Goal: Task Accomplishment & Management: Manage account settings

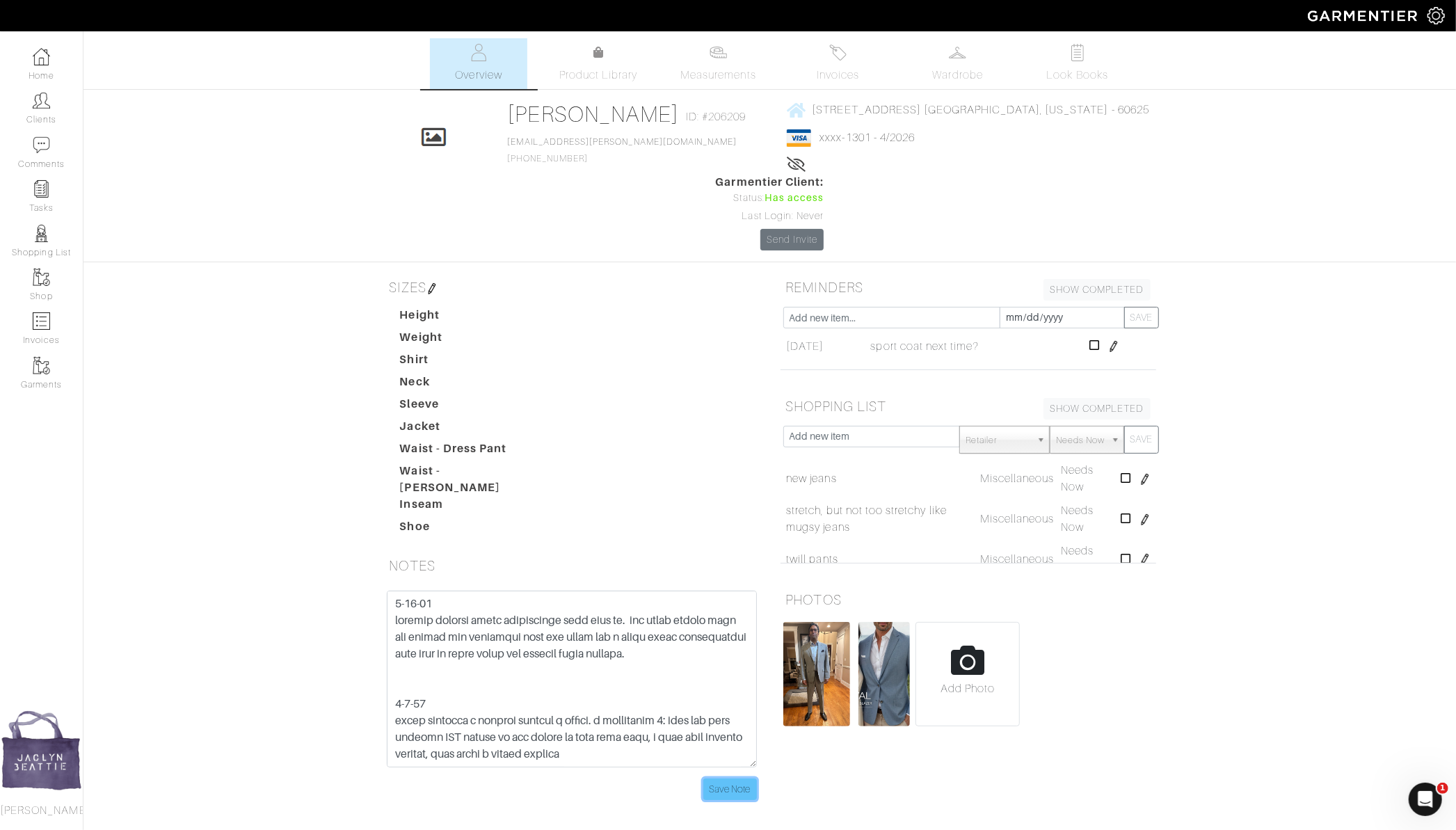
click at [738, 779] on input "Save Note" at bounding box center [729, 789] width 53 height 22
click at [54, 104] on link "Clients" at bounding box center [41, 108] width 82 height 44
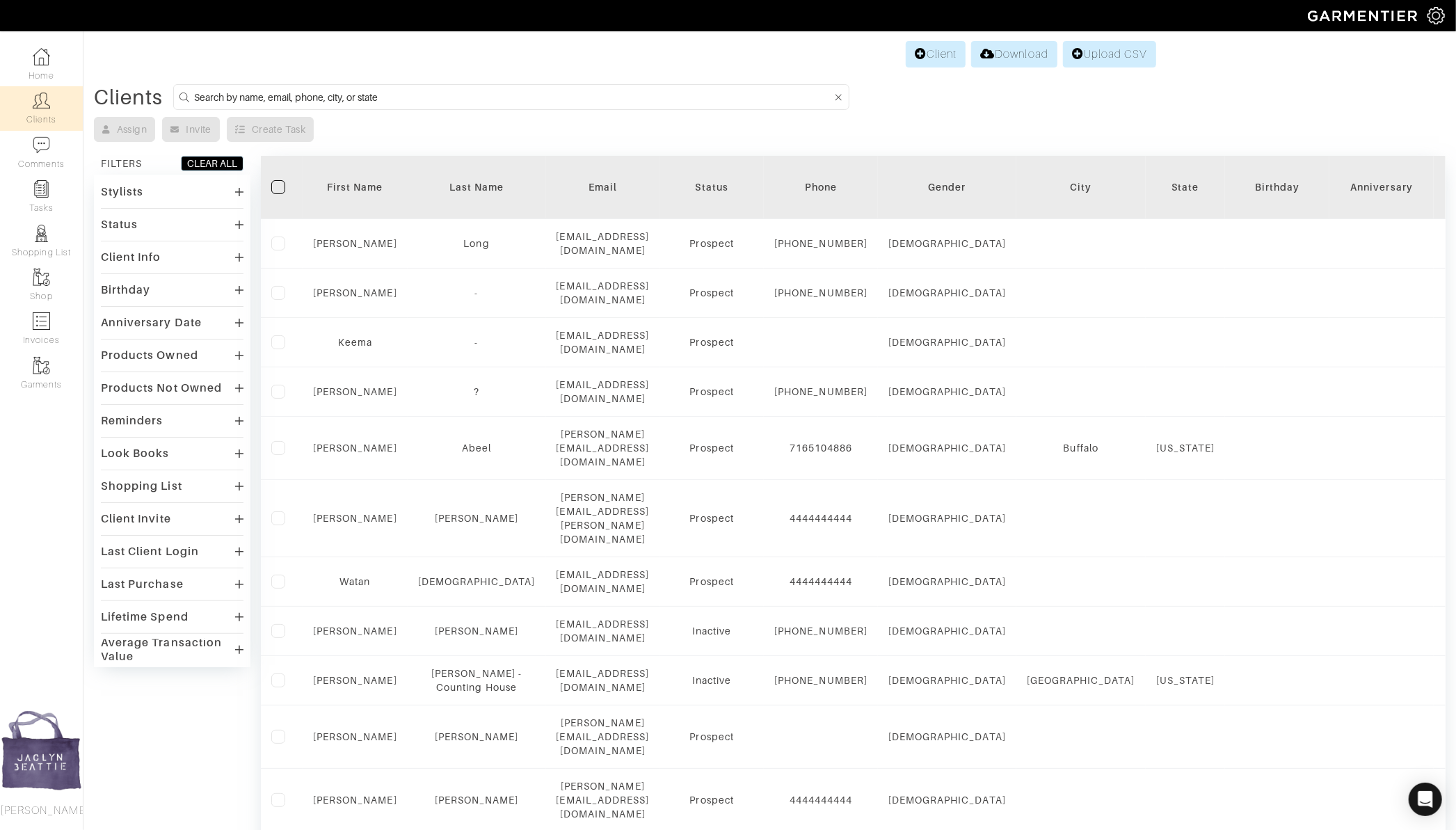
click at [248, 92] on input at bounding box center [512, 96] width 637 height 18
type input "ryan shanks"
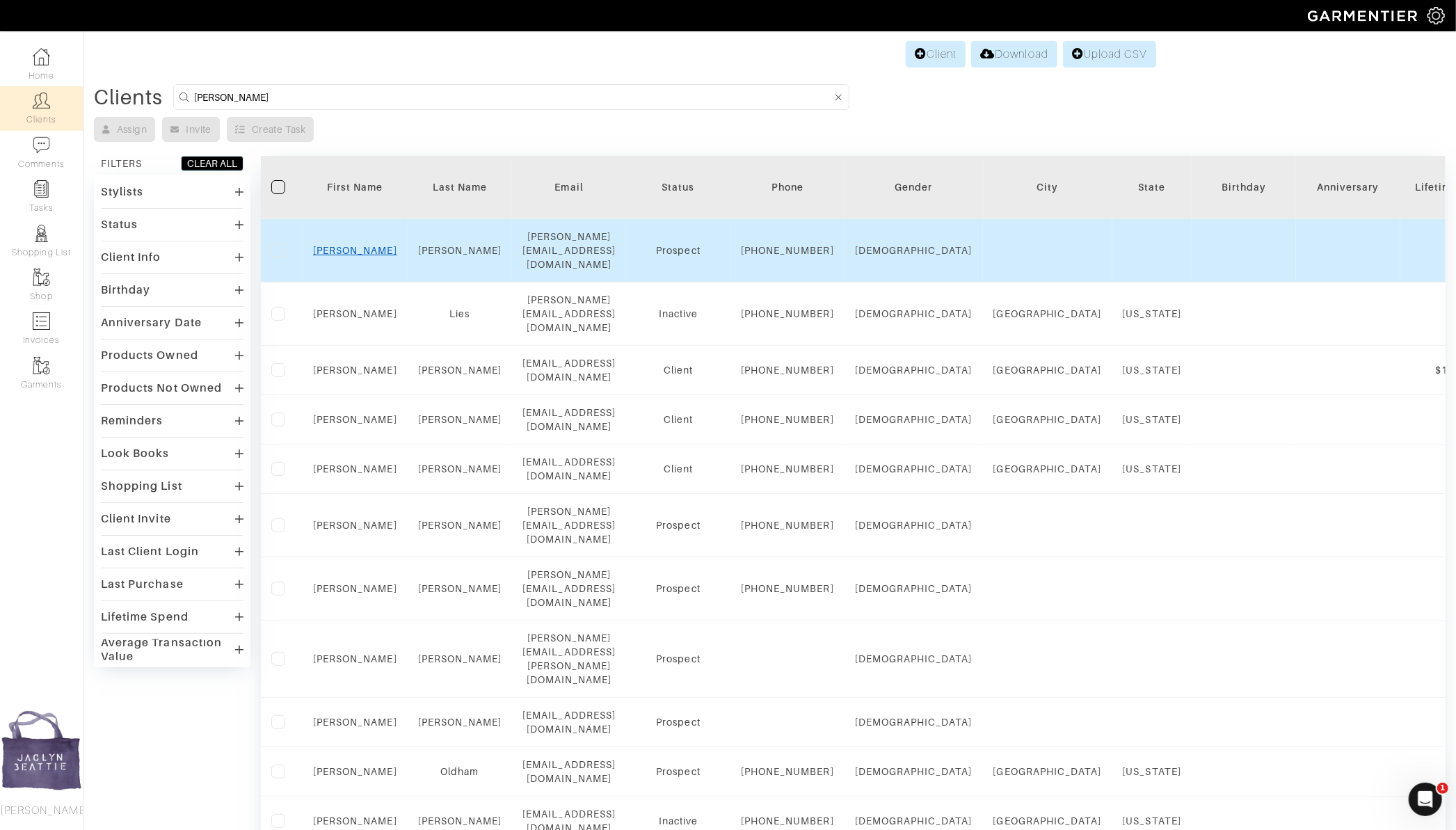
click at [351, 245] on link "Ryan" at bounding box center [355, 251] width 84 height 11
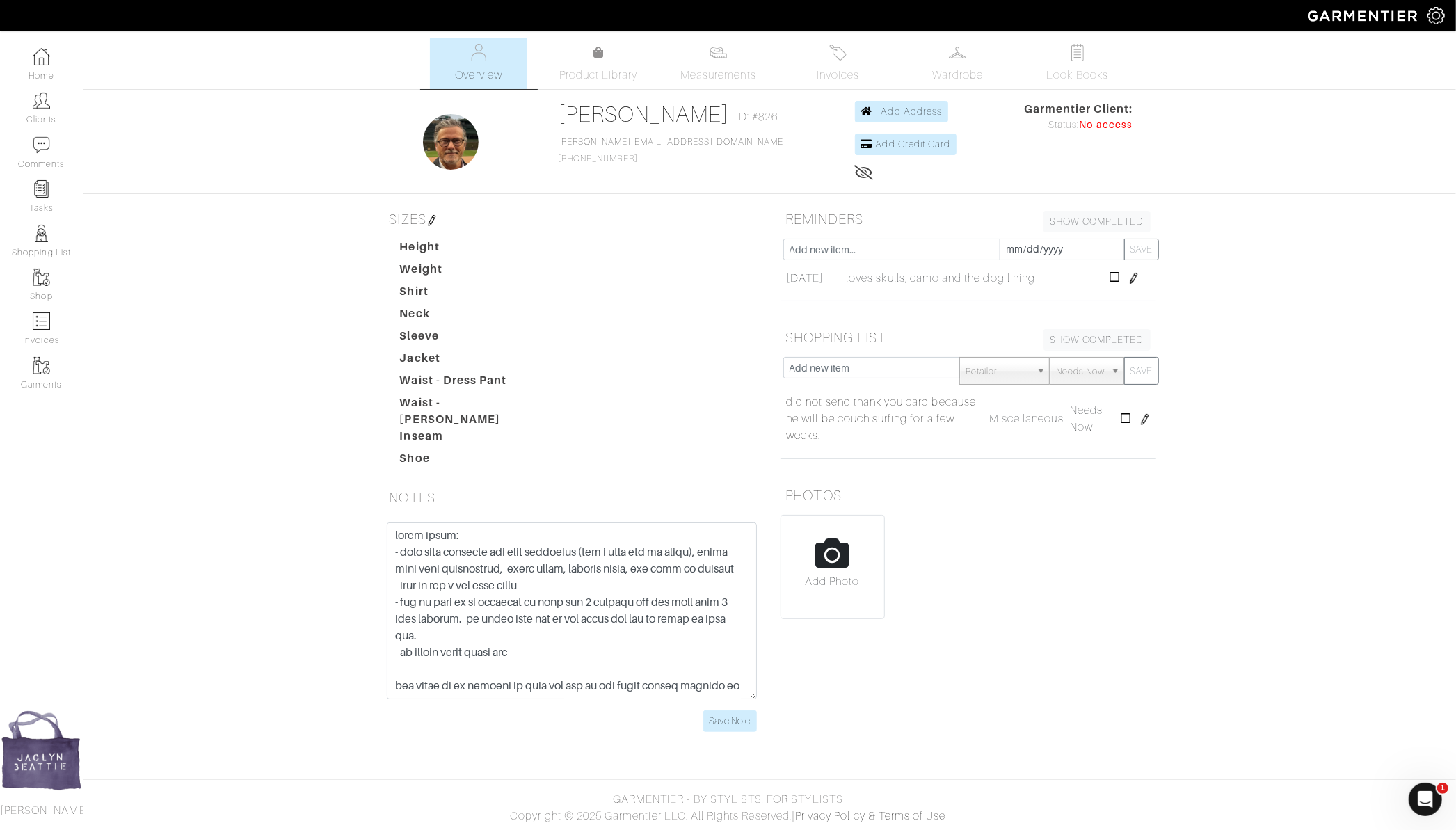
click at [839, 557] on input "file" at bounding box center [833, 573] width 103 height 114
type input "C:\fakepath\Screenshot 2025-09-09 at 10.14.03 AM.png"
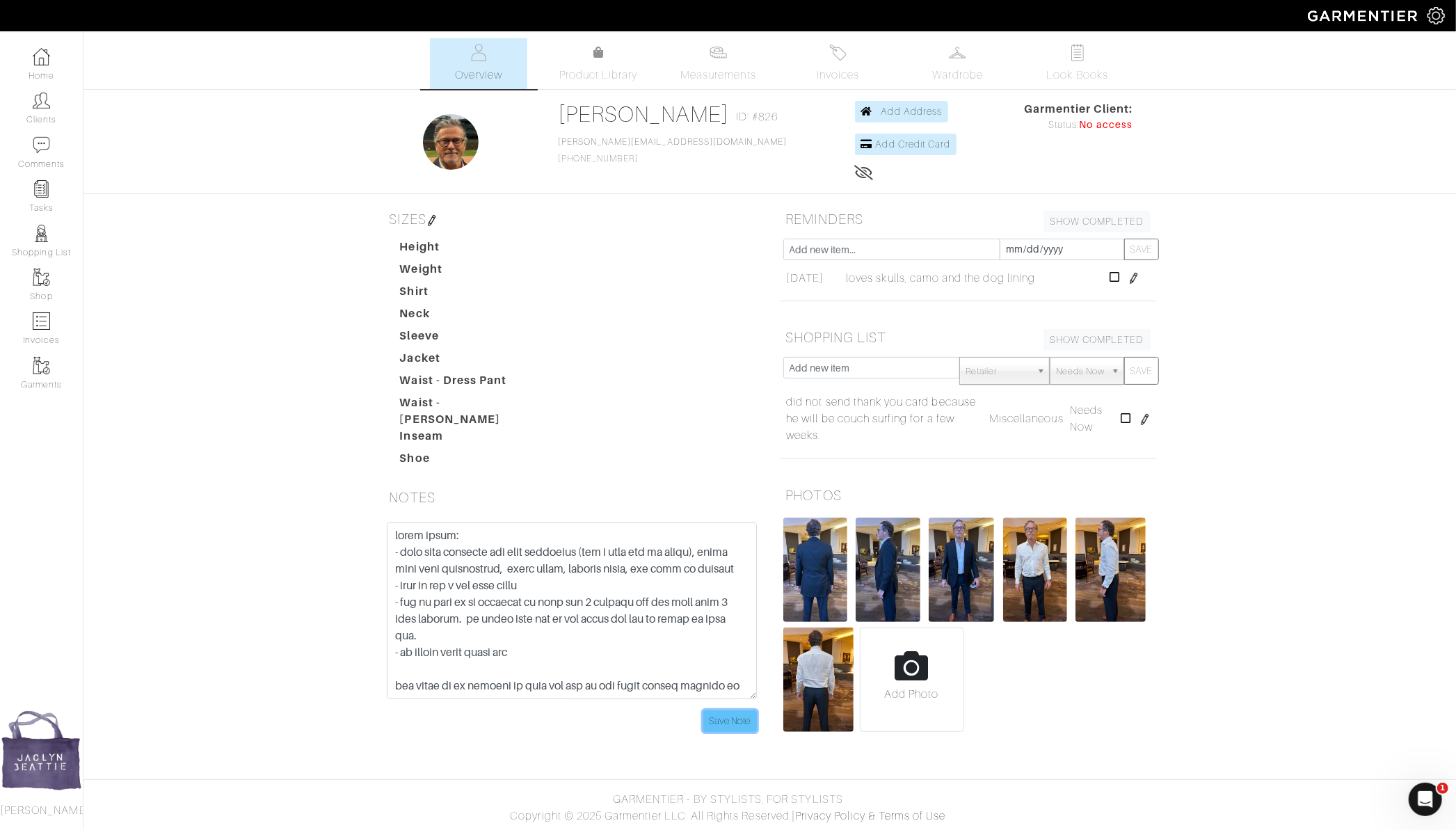
click at [746, 710] on input "Save Note" at bounding box center [729, 721] width 53 height 22
click at [827, 55] on link "Invoices" at bounding box center [838, 64] width 97 height 51
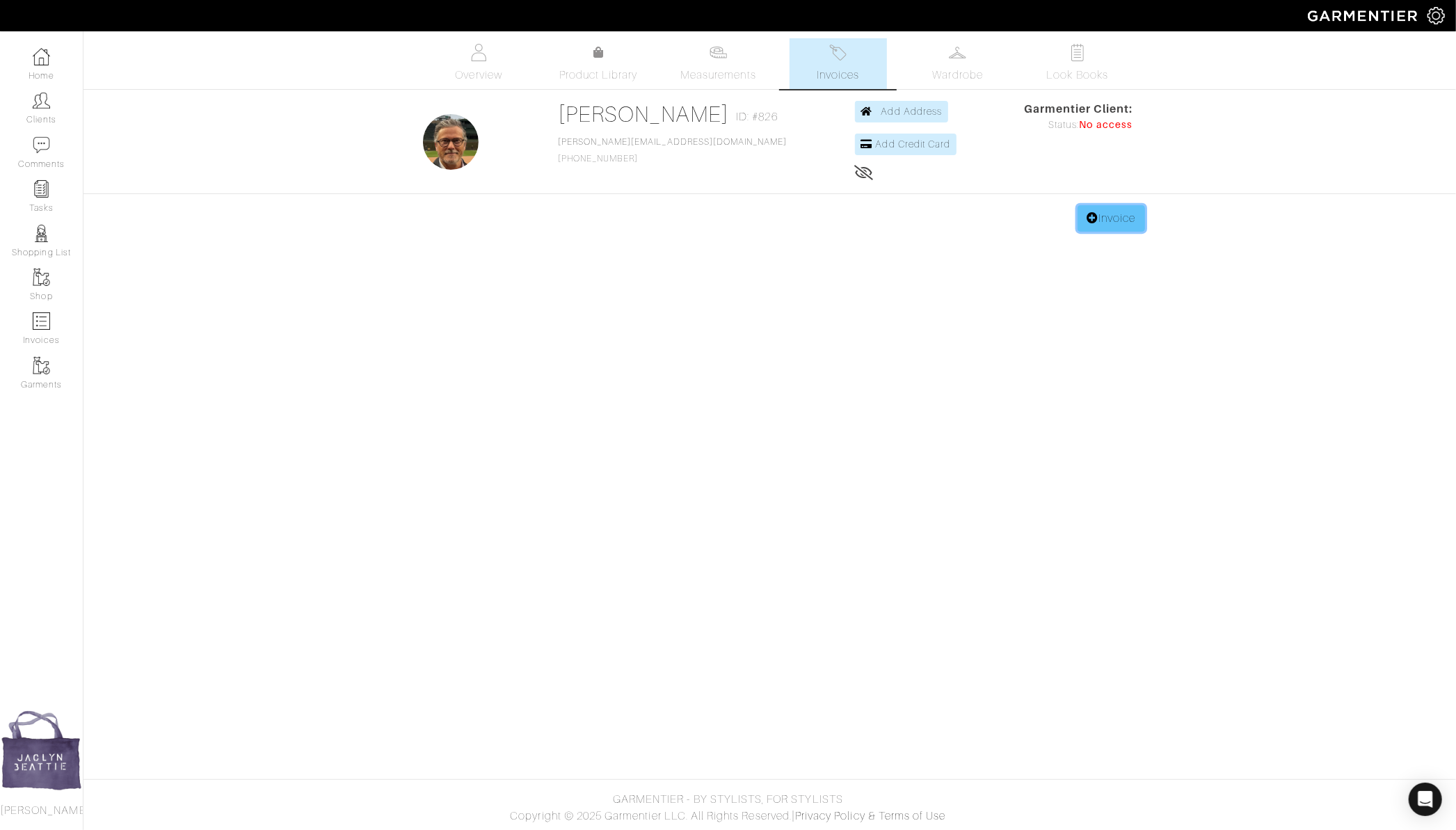
click at [1100, 219] on link "Invoice" at bounding box center [1110, 218] width 66 height 26
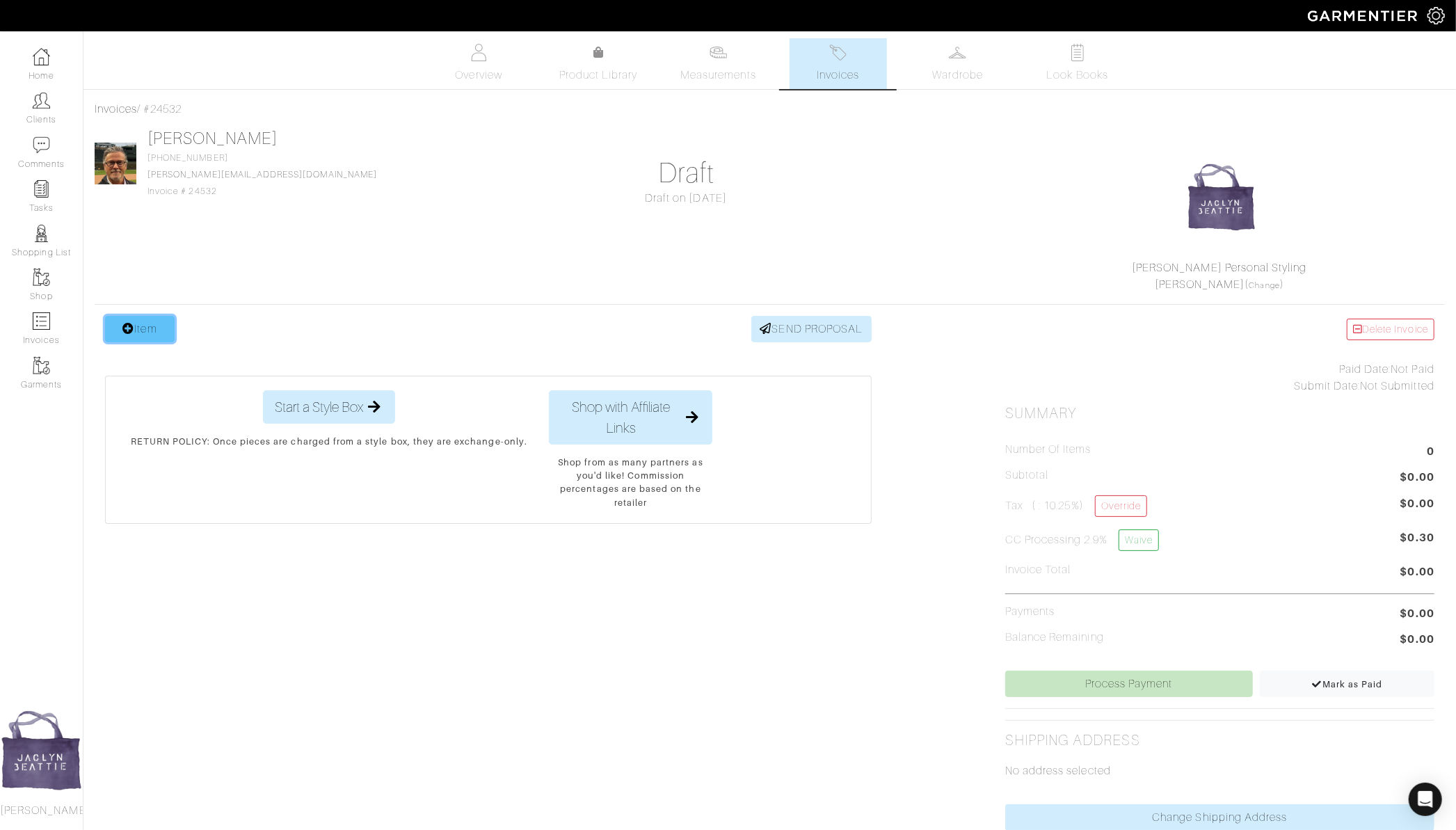
click at [134, 328] on link "Item" at bounding box center [139, 328] width 69 height 26
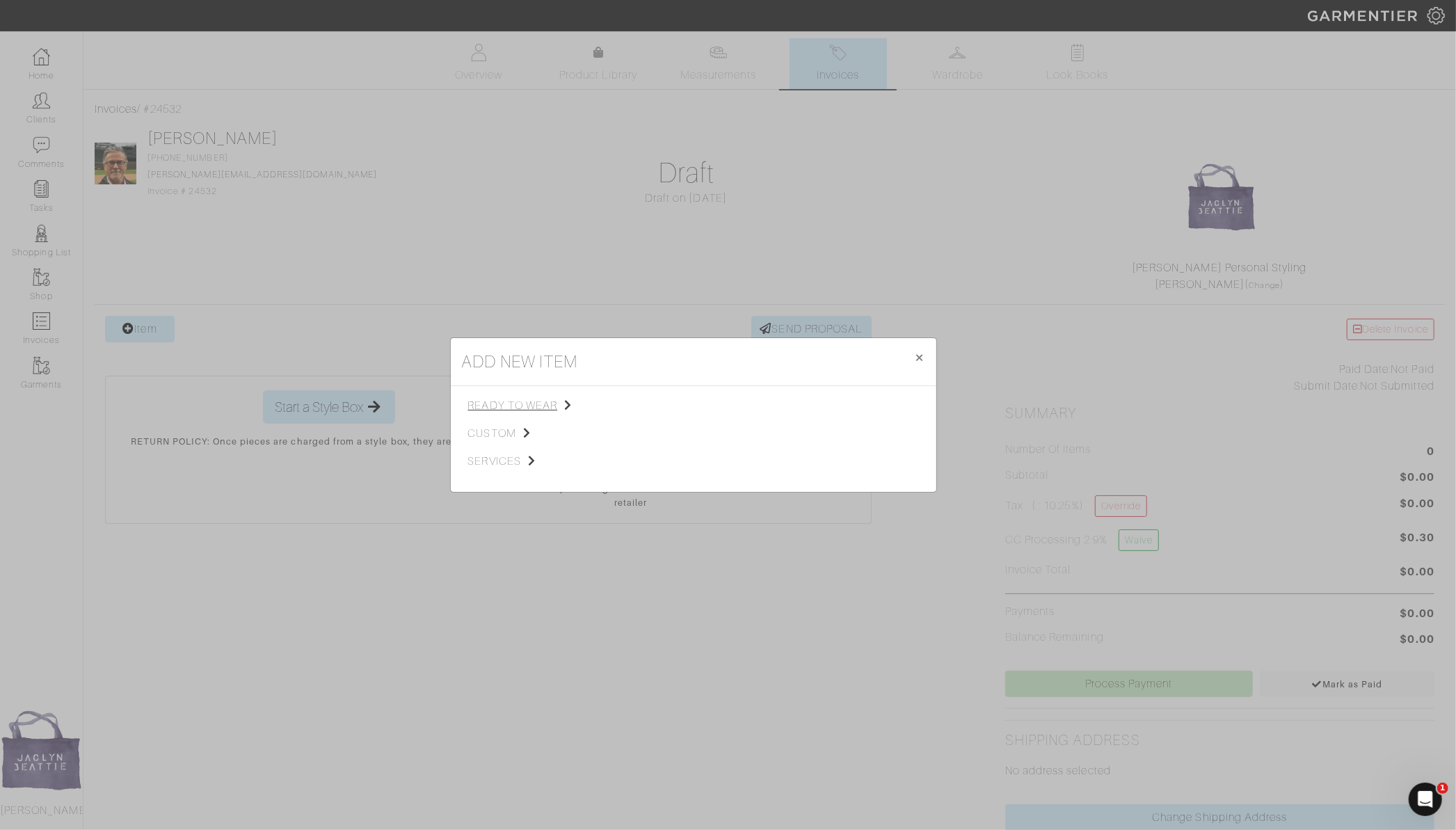
click at [517, 400] on span "ready to wear" at bounding box center [537, 405] width 139 height 17
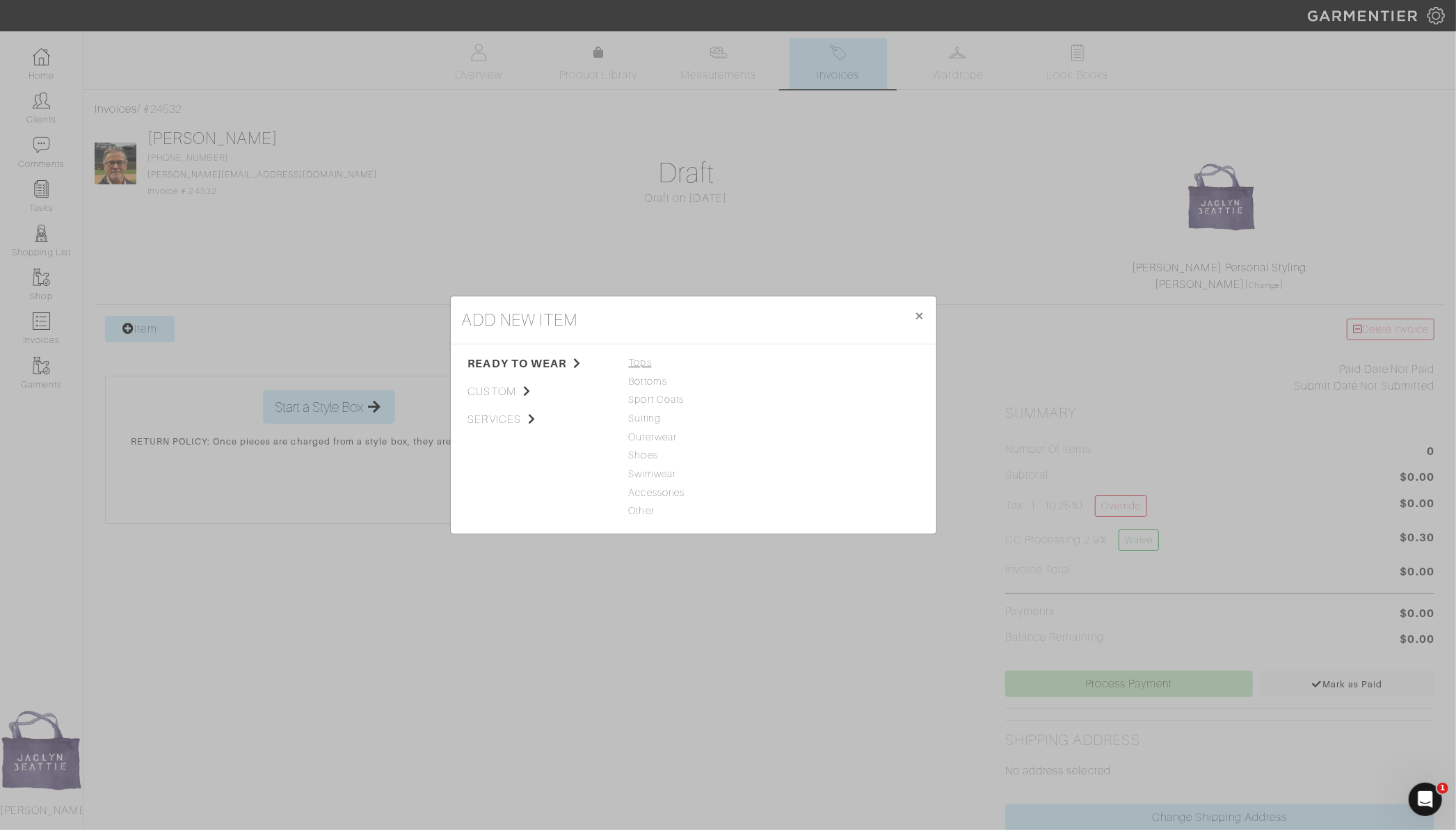
click at [632, 361] on span "Tops" at bounding box center [693, 363] width 129 height 15
click at [798, 391] on div "Tank Top Henley Woven Sweater Polo T-Shirt Hoodie" at bounding box center [843, 418] width 129 height 126
click at [798, 395] on link "Woven" at bounding box center [794, 400] width 33 height 11
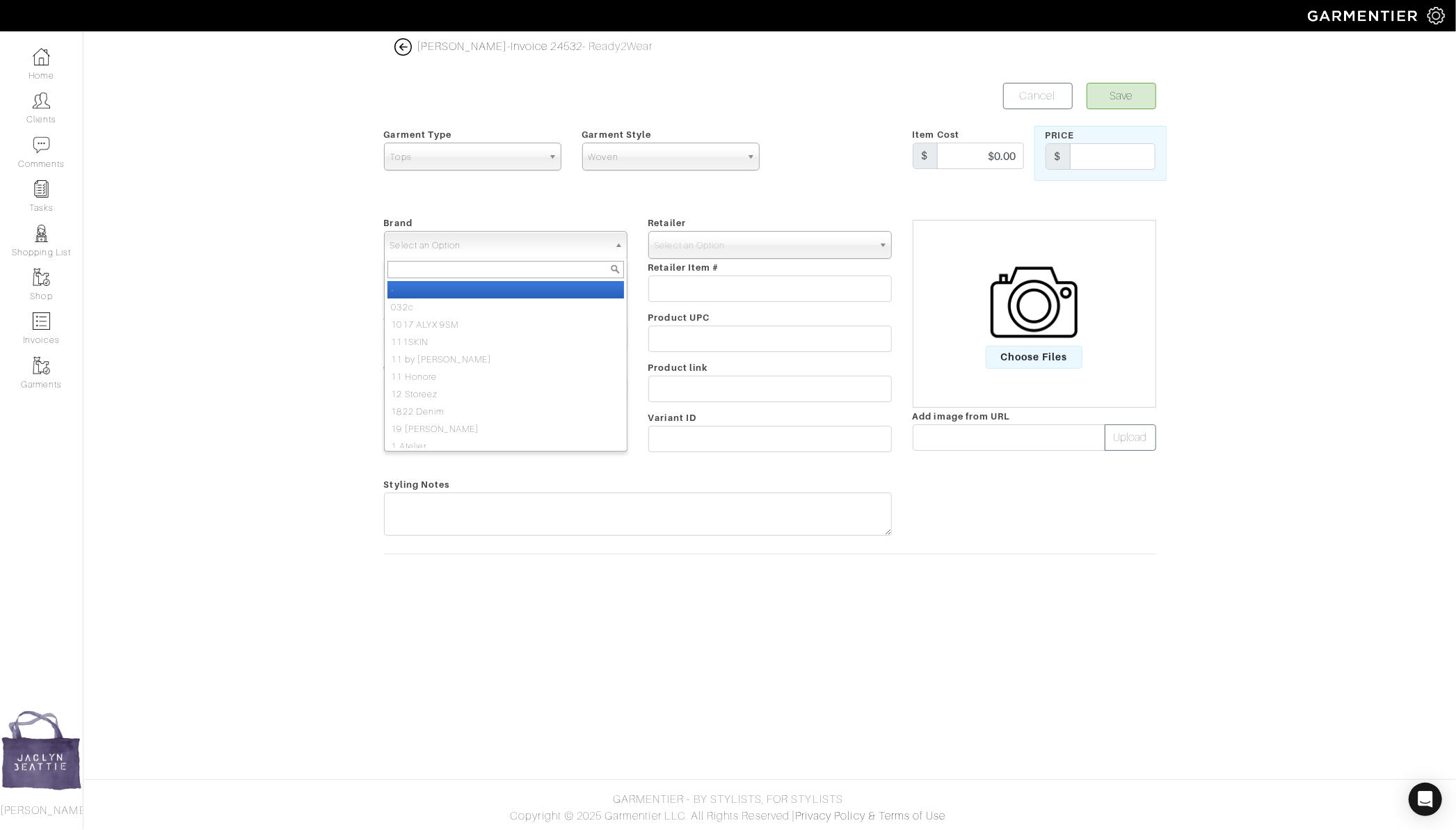
click at [440, 249] on span "Select an Option" at bounding box center [499, 246] width 218 height 28
type input "jbps cu"
select select "JBPS Custom"
click at [686, 248] on span "Select an Option" at bounding box center [763, 246] width 218 height 28
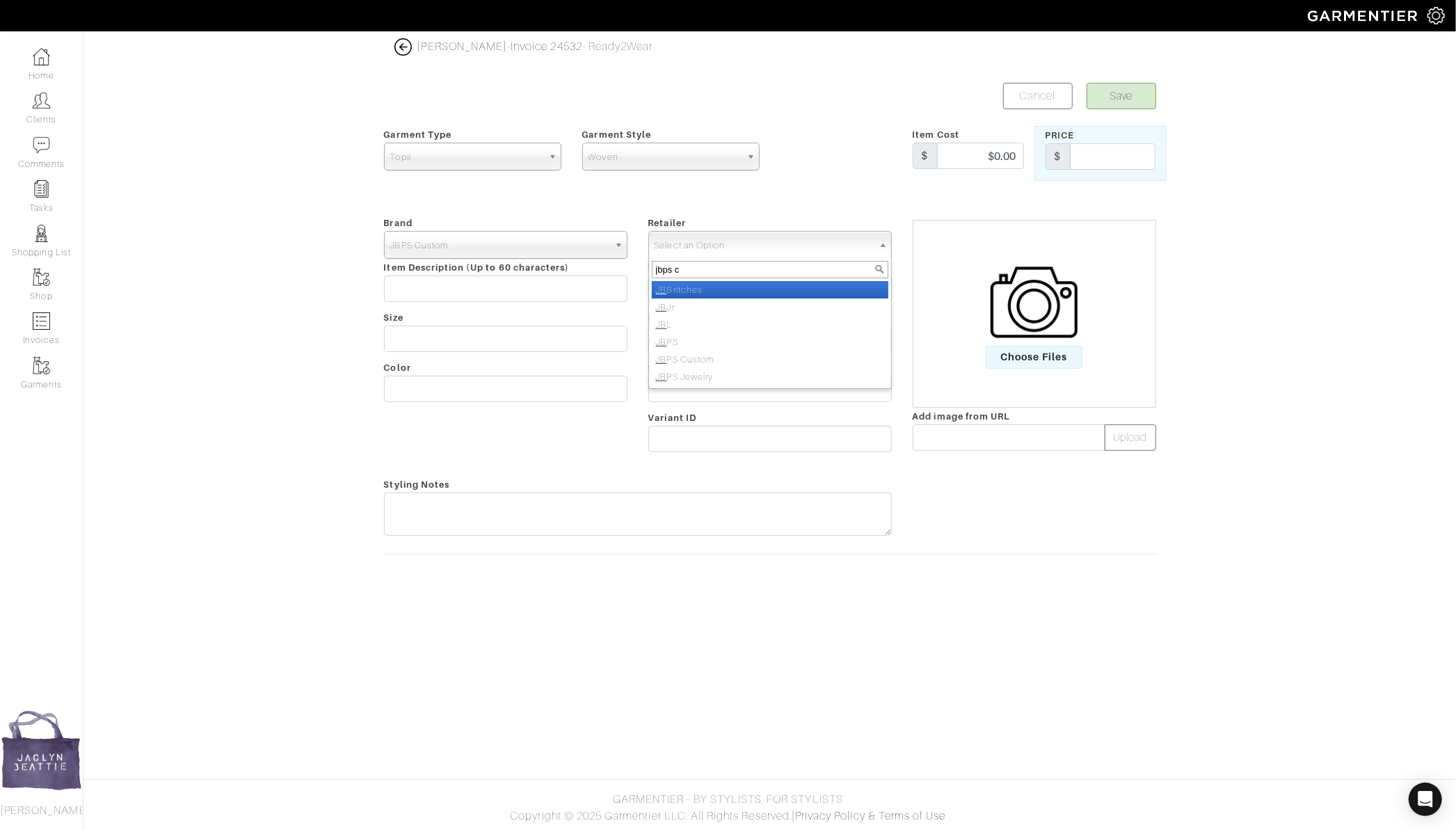
type input "jbps cu"
select select "6484"
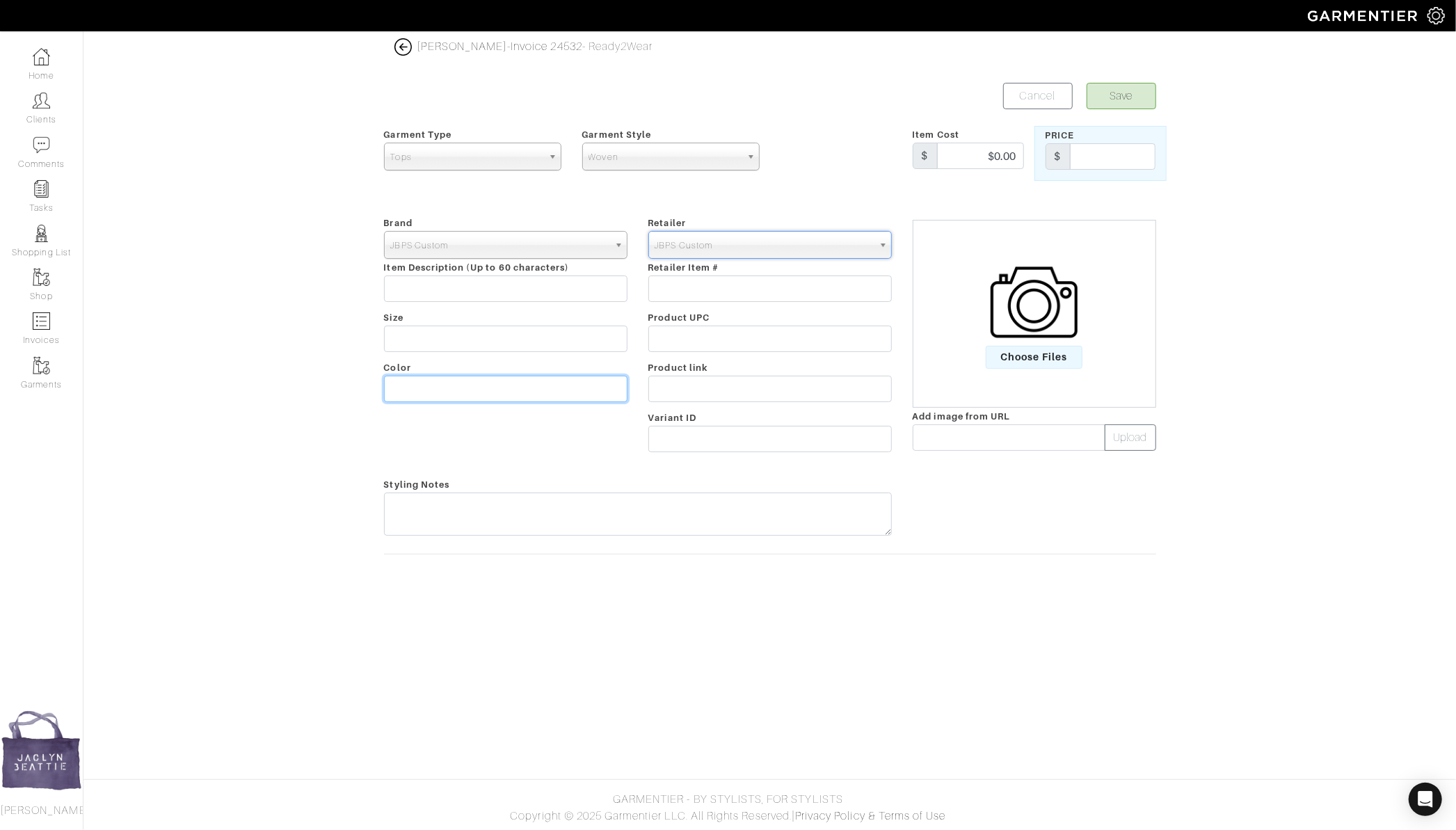
click at [425, 389] on input "text" at bounding box center [505, 388] width 243 height 26
type input "Blue solid"
click at [1100, 151] on input "text" at bounding box center [1112, 156] width 85 height 26
type input "460"
click at [692, 338] on input "text" at bounding box center [770, 339] width 243 height 26
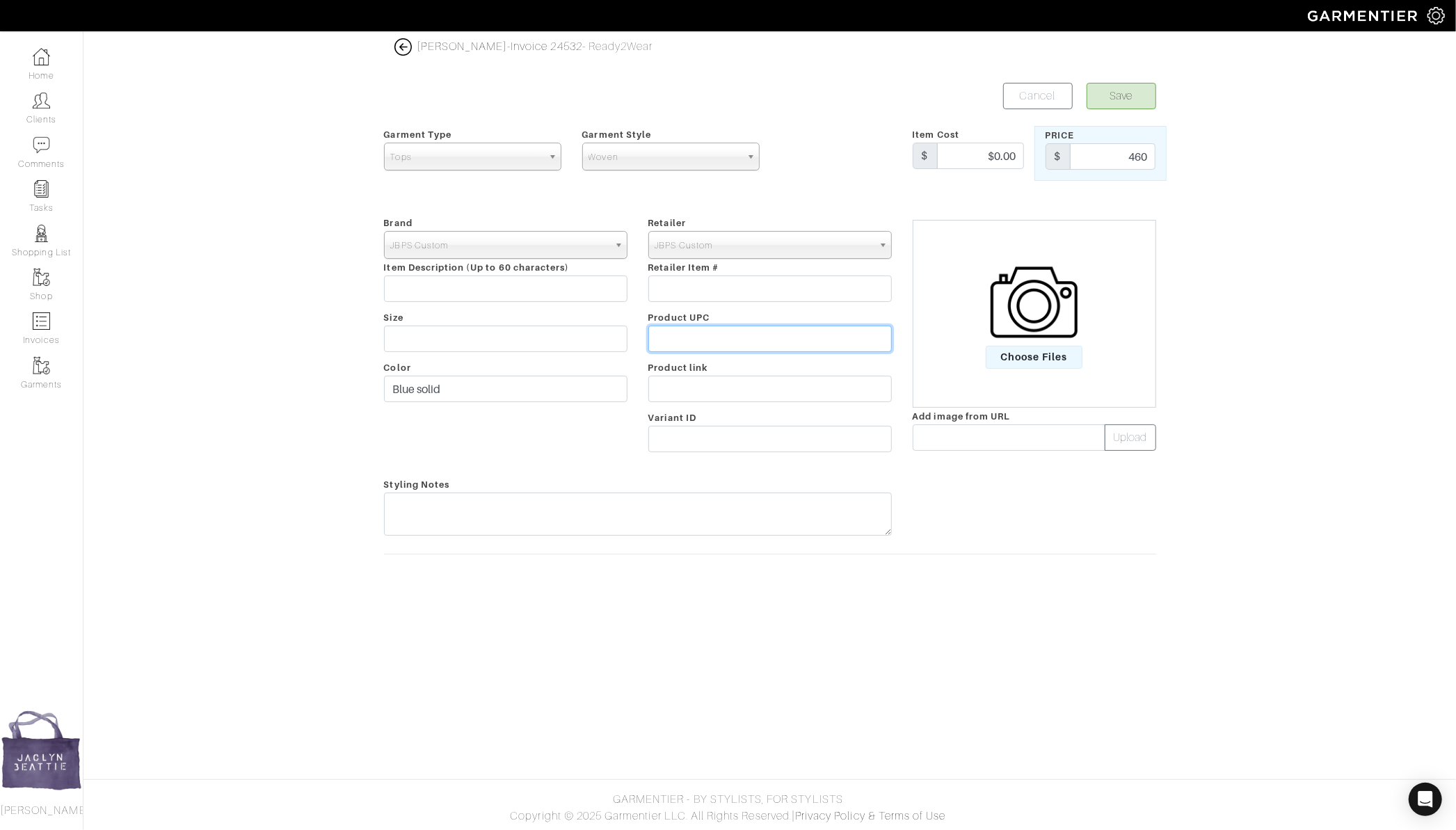
paste input "TSCL104"
click at [690, 337] on input "tscl104 easy care shirting" at bounding box center [770, 339] width 243 height 26
type input "tscl103 easy care shirting"
click at [690, 288] on input "text" at bounding box center [770, 288] width 243 height 26
paste input "JBP4789073_2"
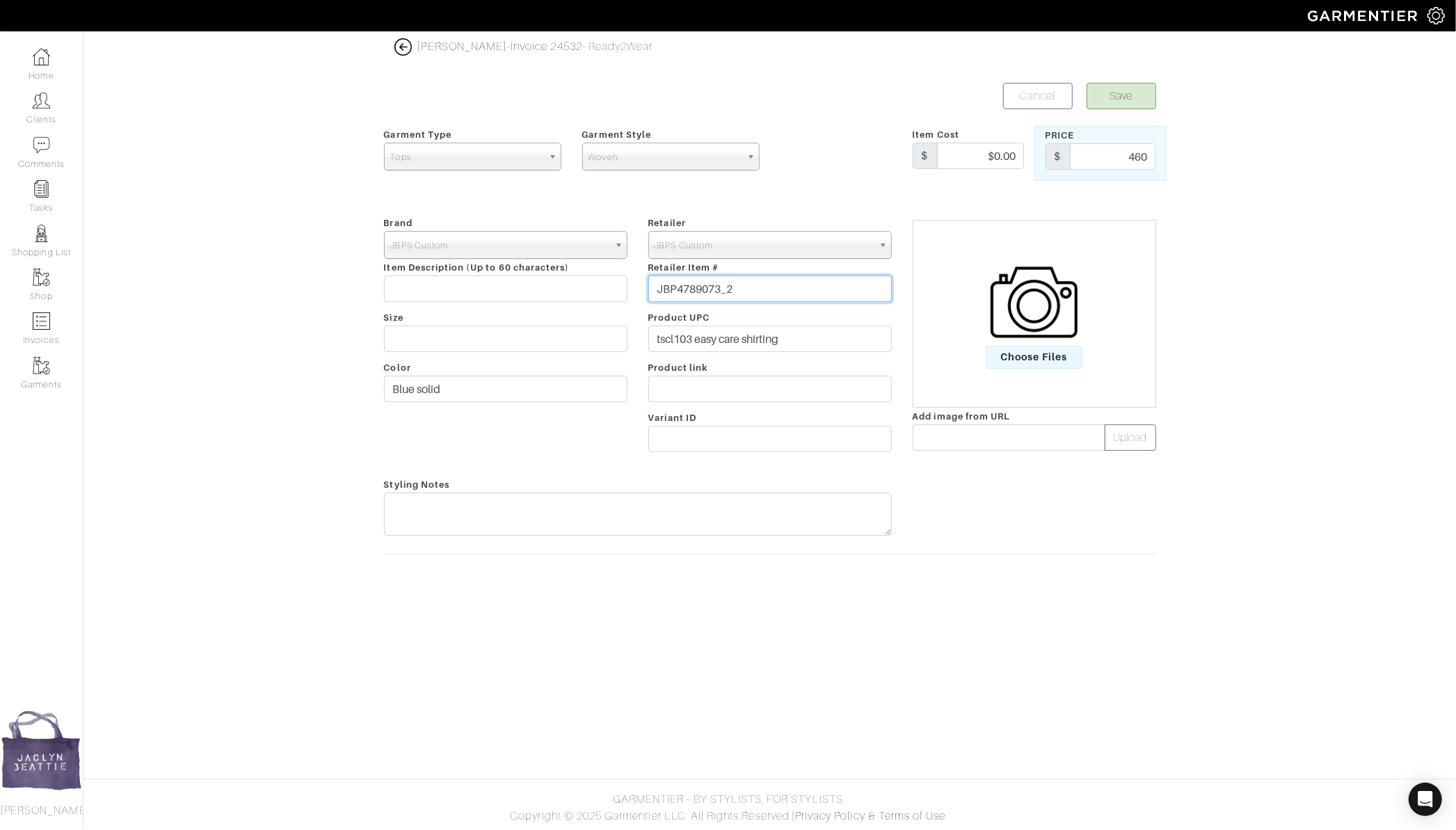
type input "JBP4789073_2"
click at [392, 389] on input "Blue solid" at bounding box center [505, 388] width 243 height 26
type input "Light Blue solid"
click at [1139, 80] on div "Ryan Shanks - Invoice 24532 - Ready2Wear Save Cancel Garment Type Tops Bottoms …" at bounding box center [769, 310] width 793 height 544
click at [1135, 94] on button "Save" at bounding box center [1121, 95] width 69 height 26
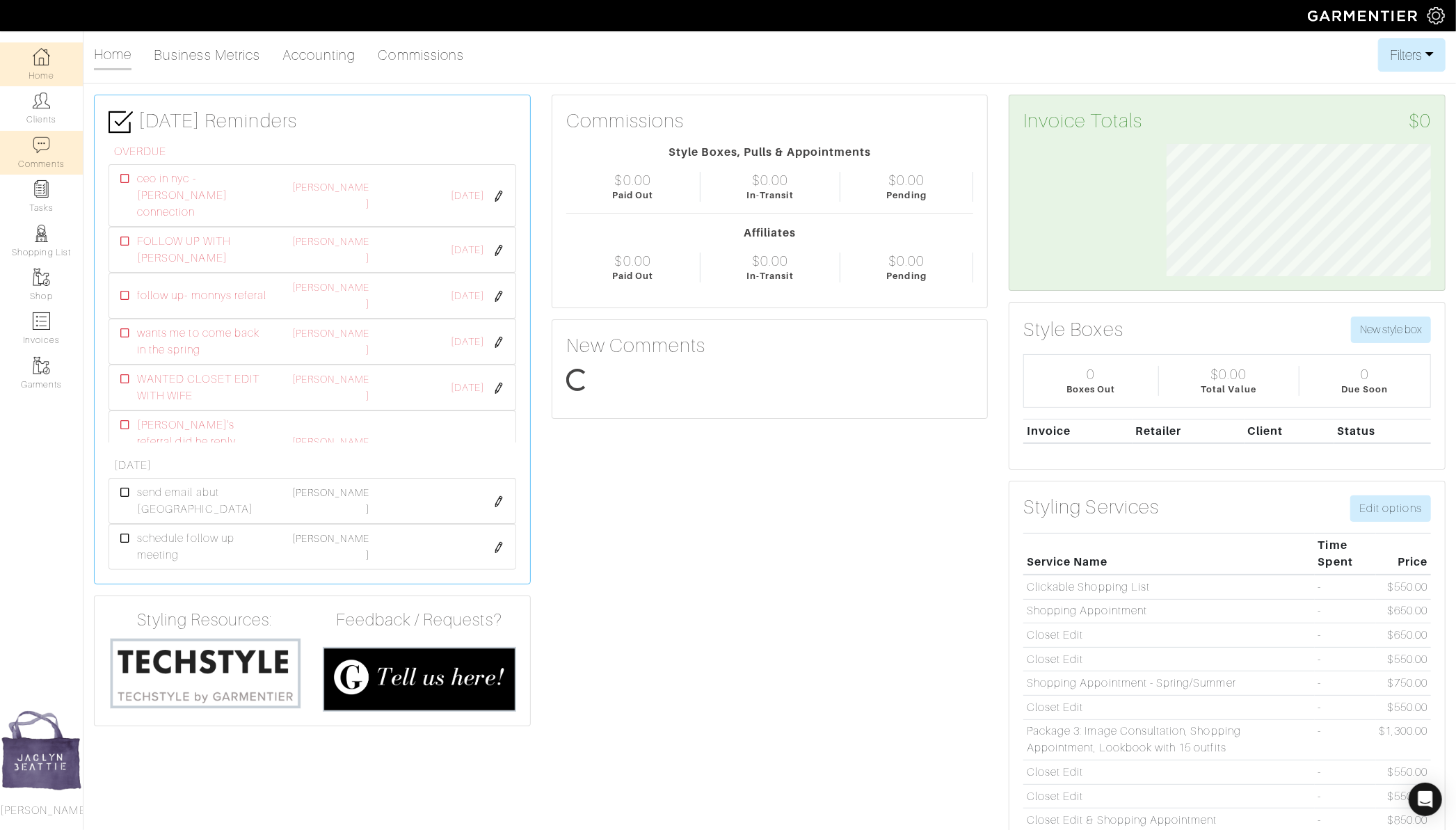
scroll to position [132, 285]
click at [47, 117] on link "Clients" at bounding box center [41, 108] width 82 height 44
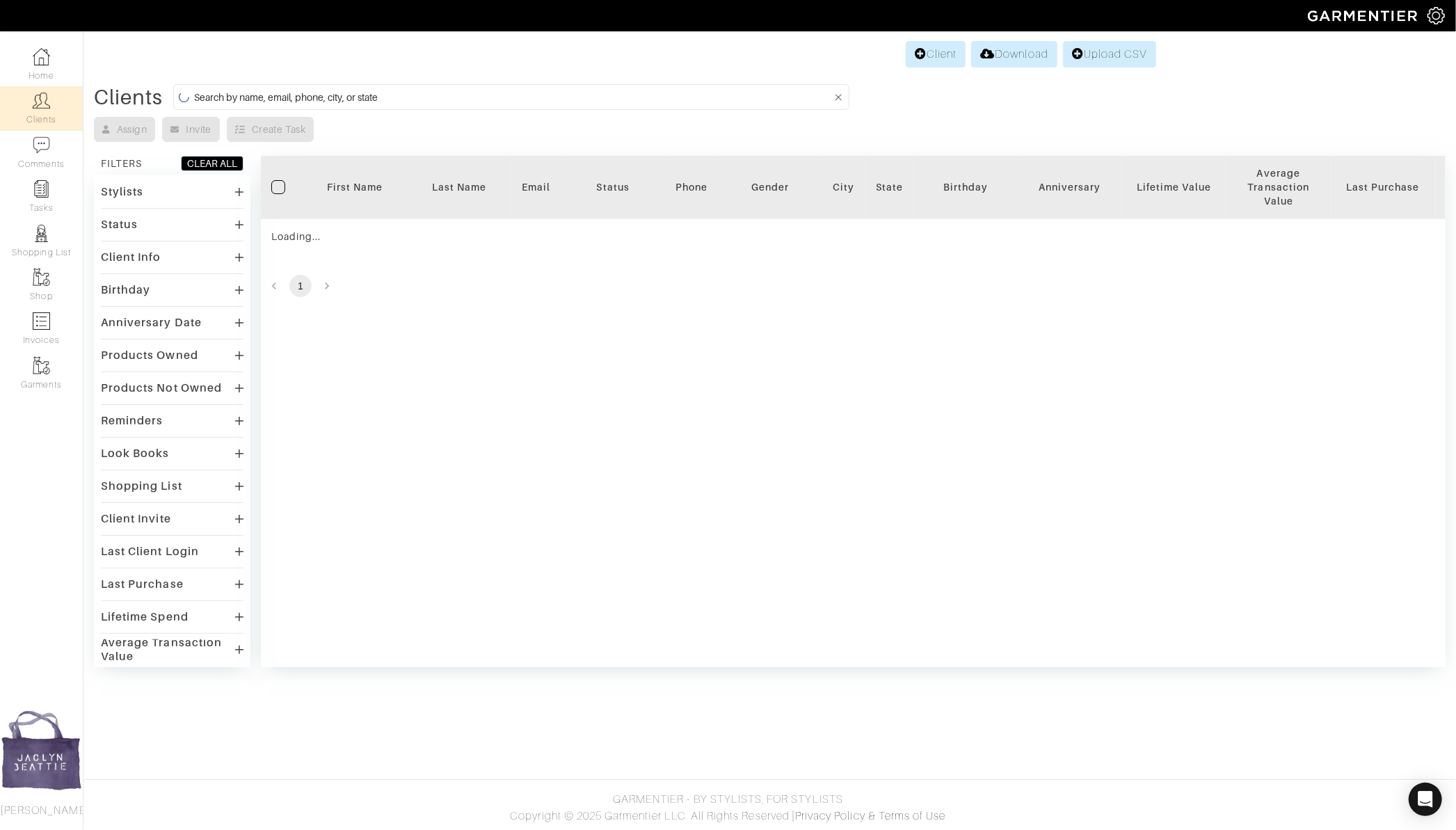
click at [233, 88] on input at bounding box center [512, 96] width 637 height 18
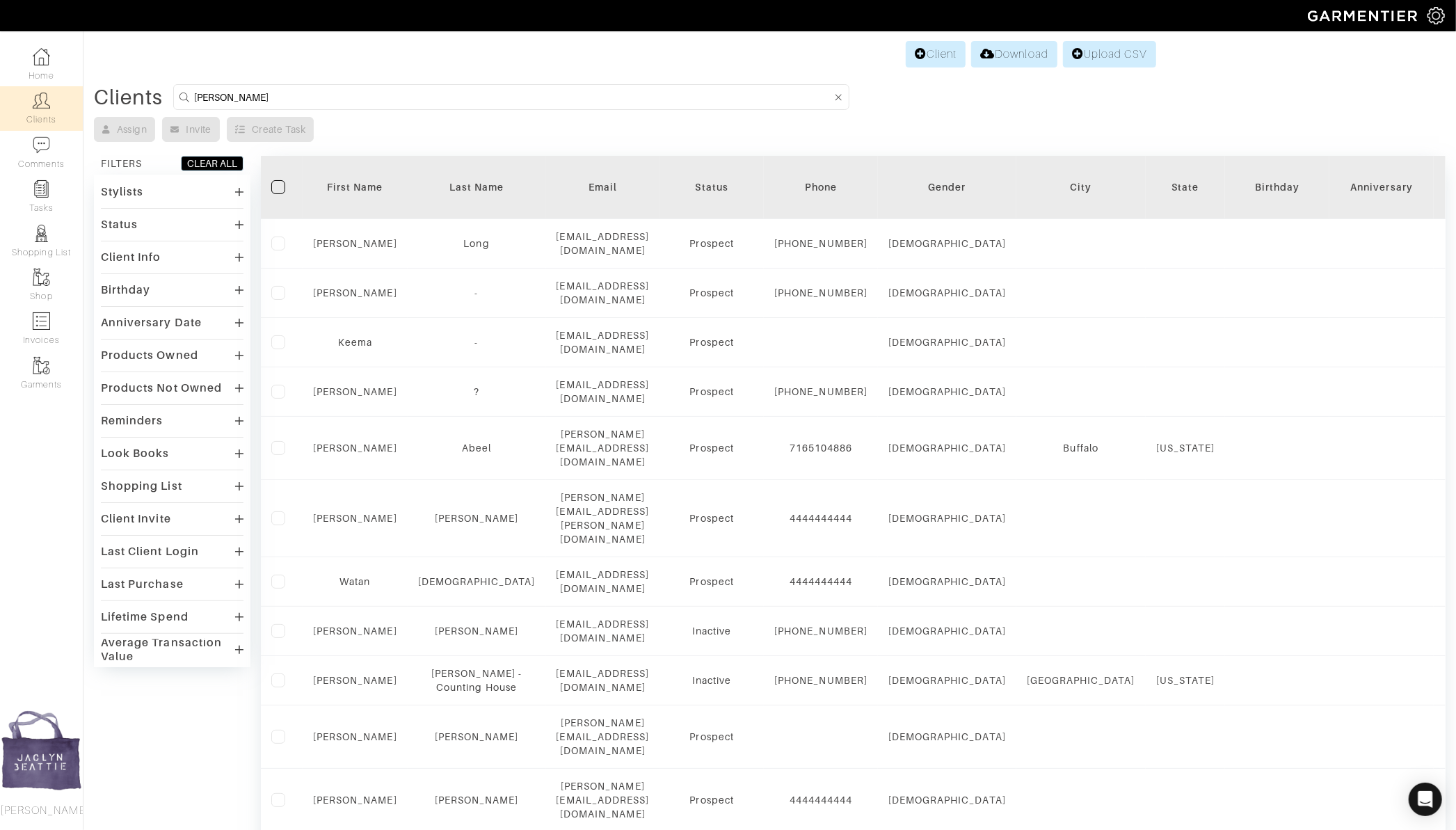
type input "[PERSON_NAME]"
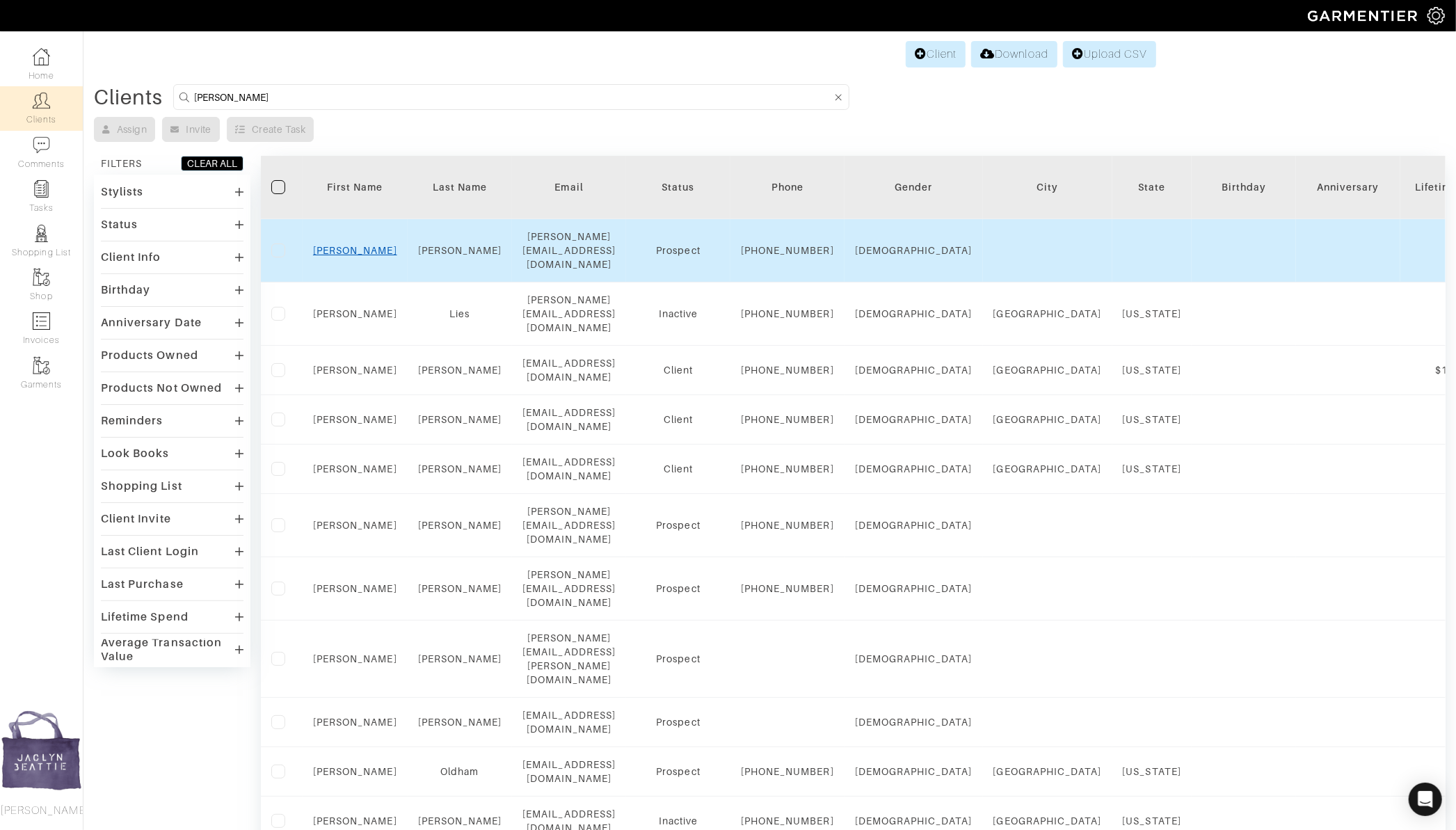
click at [353, 254] on link "[PERSON_NAME]" at bounding box center [355, 251] width 84 height 11
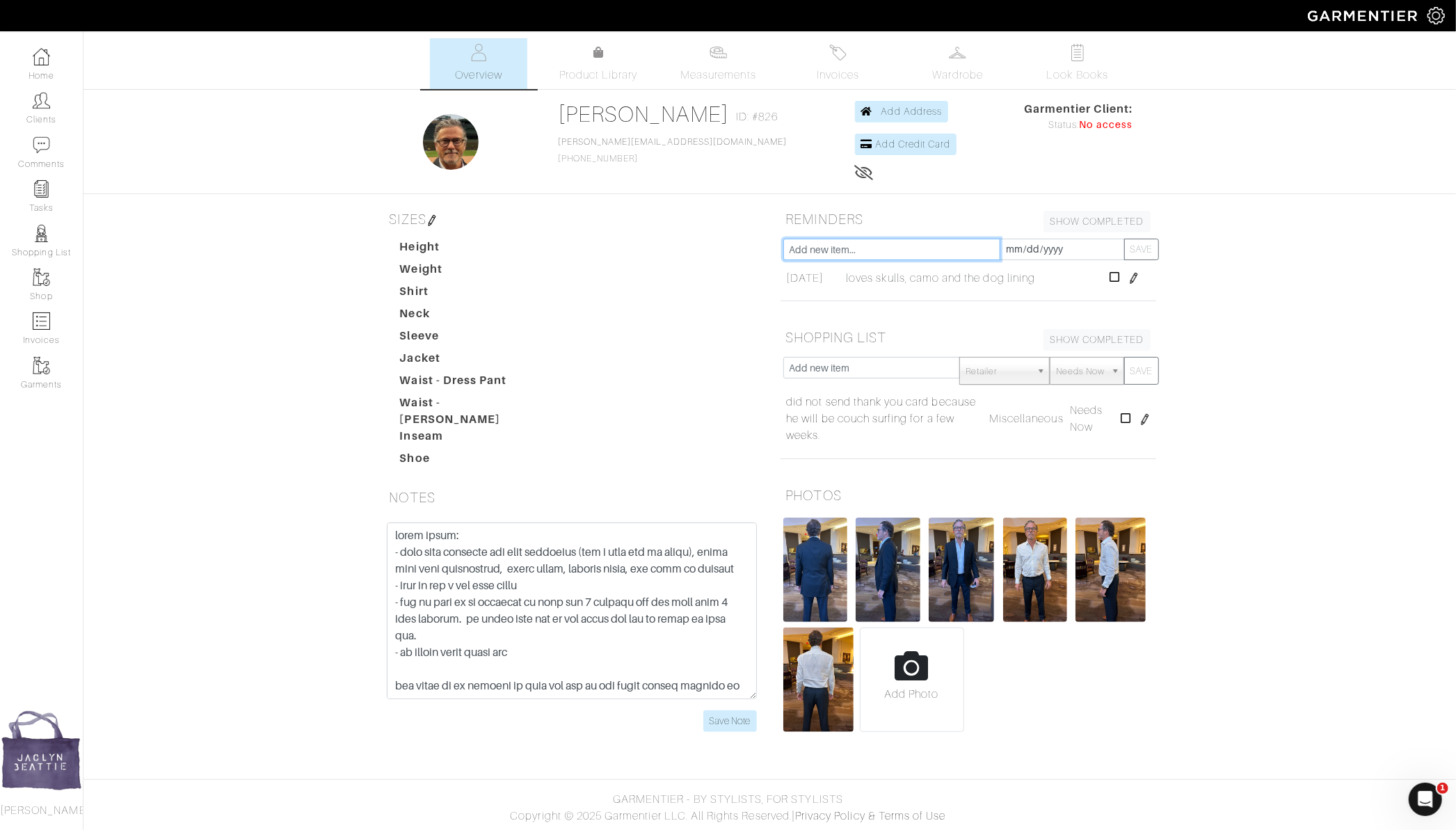
click at [833, 243] on input "text" at bounding box center [892, 249] width 217 height 22
click at [1124, 239] on button "SAVE" at bounding box center [1141, 249] width 35 height 22
type input "definitely loves the details and in the future we can have more fun with shirts…"
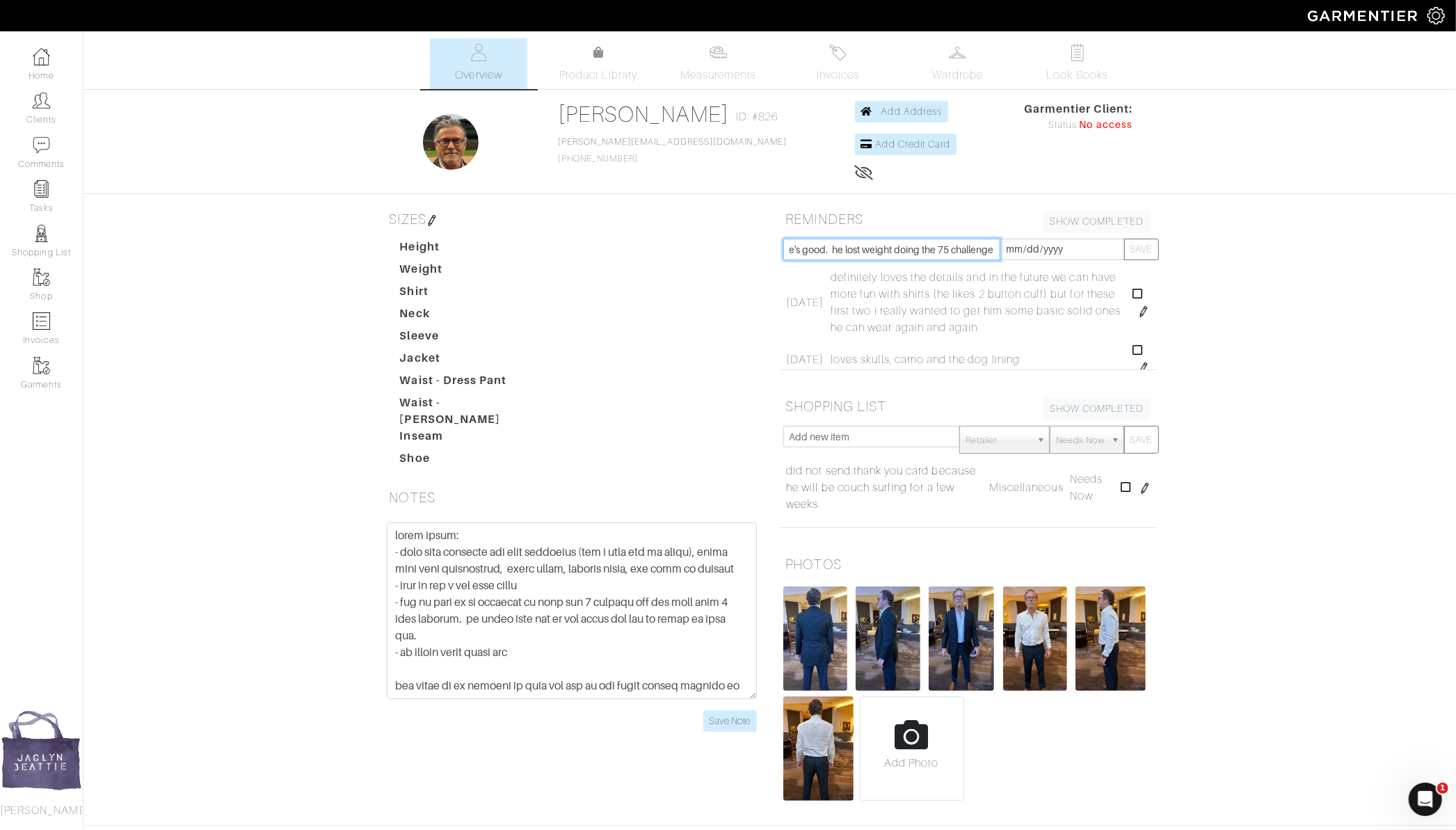
scroll to position [0, 324]
type input "doesn't wear dress shirts a lot he just needs about 9 or 10 good ones and he's …"
click at [1124, 239] on button "SAVE" at bounding box center [1141, 249] width 35 height 22
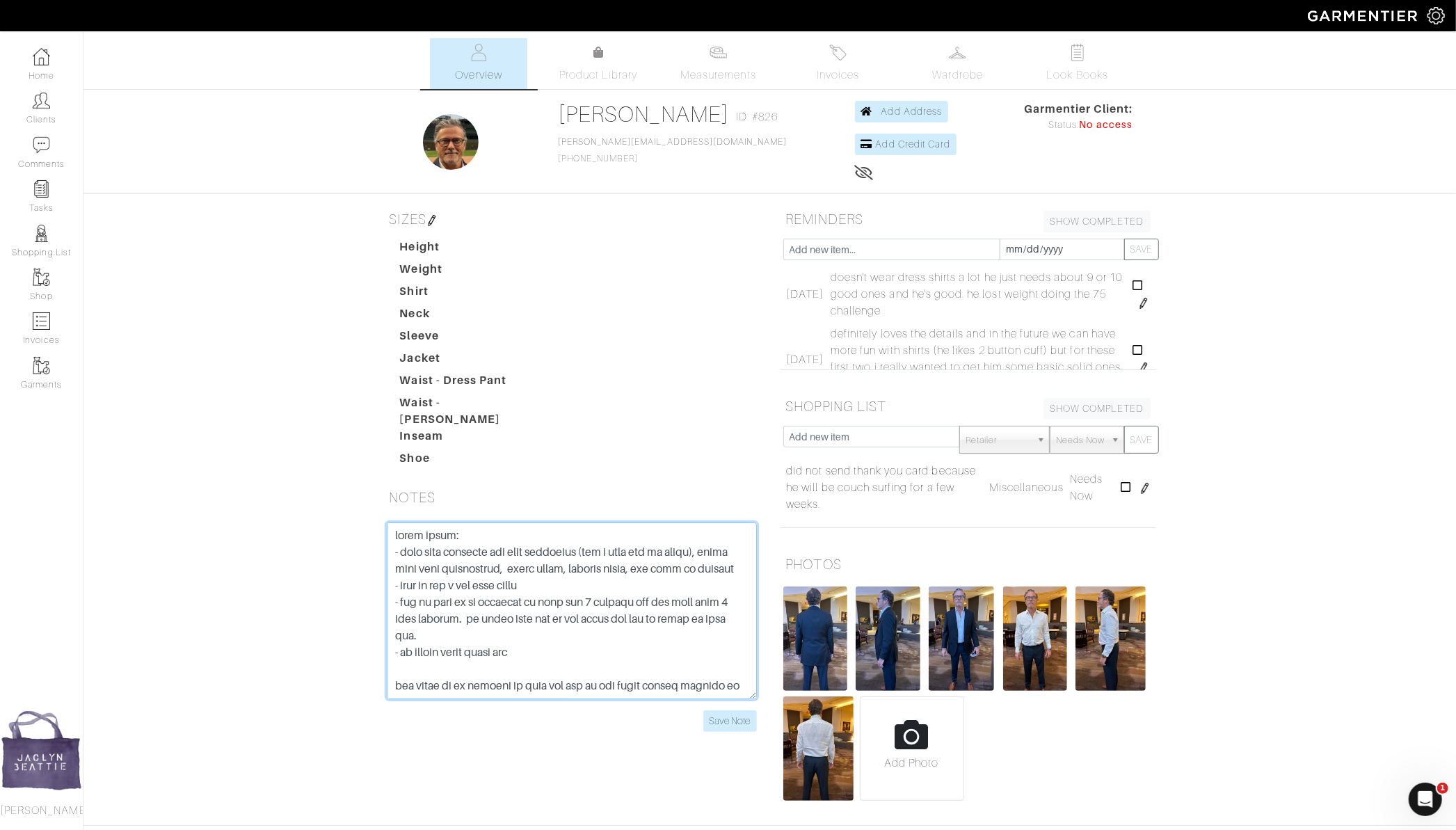
click at [619, 634] on textarea at bounding box center [571, 610] width 370 height 177
click at [742, 710] on input "Save Note" at bounding box center [729, 721] width 53 height 22
click at [722, 710] on input "Save Note" at bounding box center [729, 721] width 53 height 22
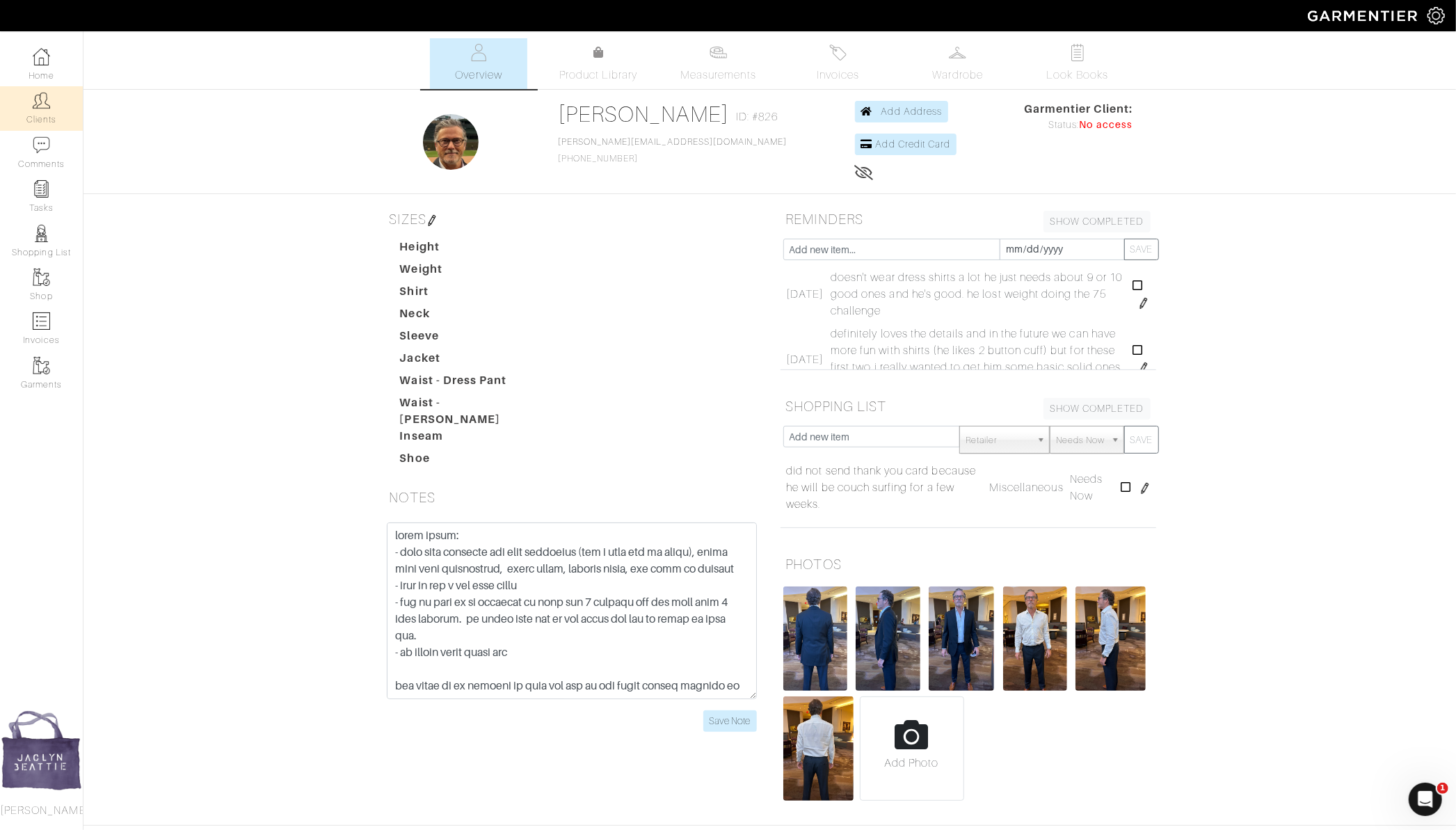
click at [55, 100] on link "Clients" at bounding box center [41, 108] width 82 height 44
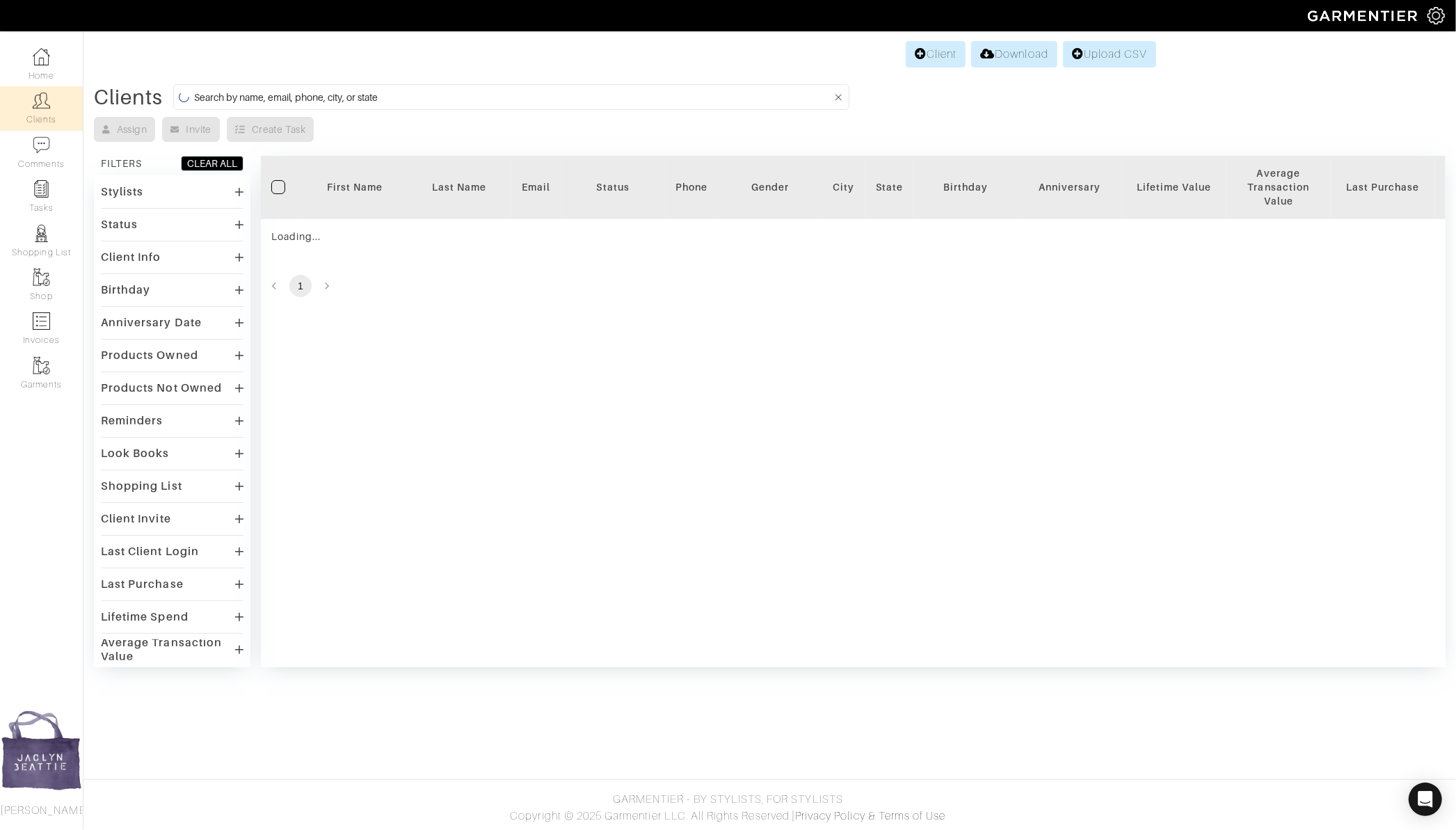
click at [330, 94] on input at bounding box center [512, 96] width 637 height 18
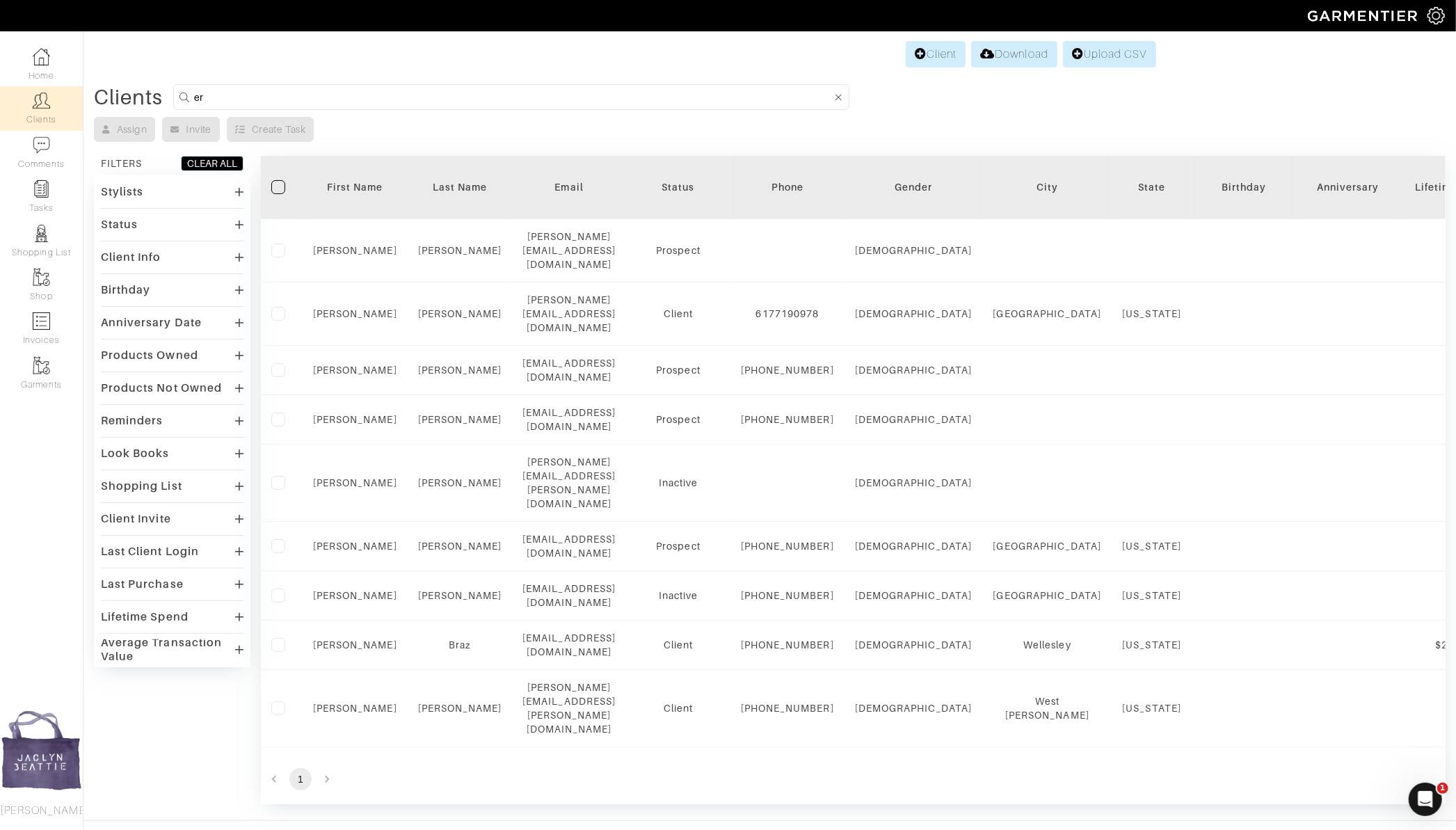
type input "e"
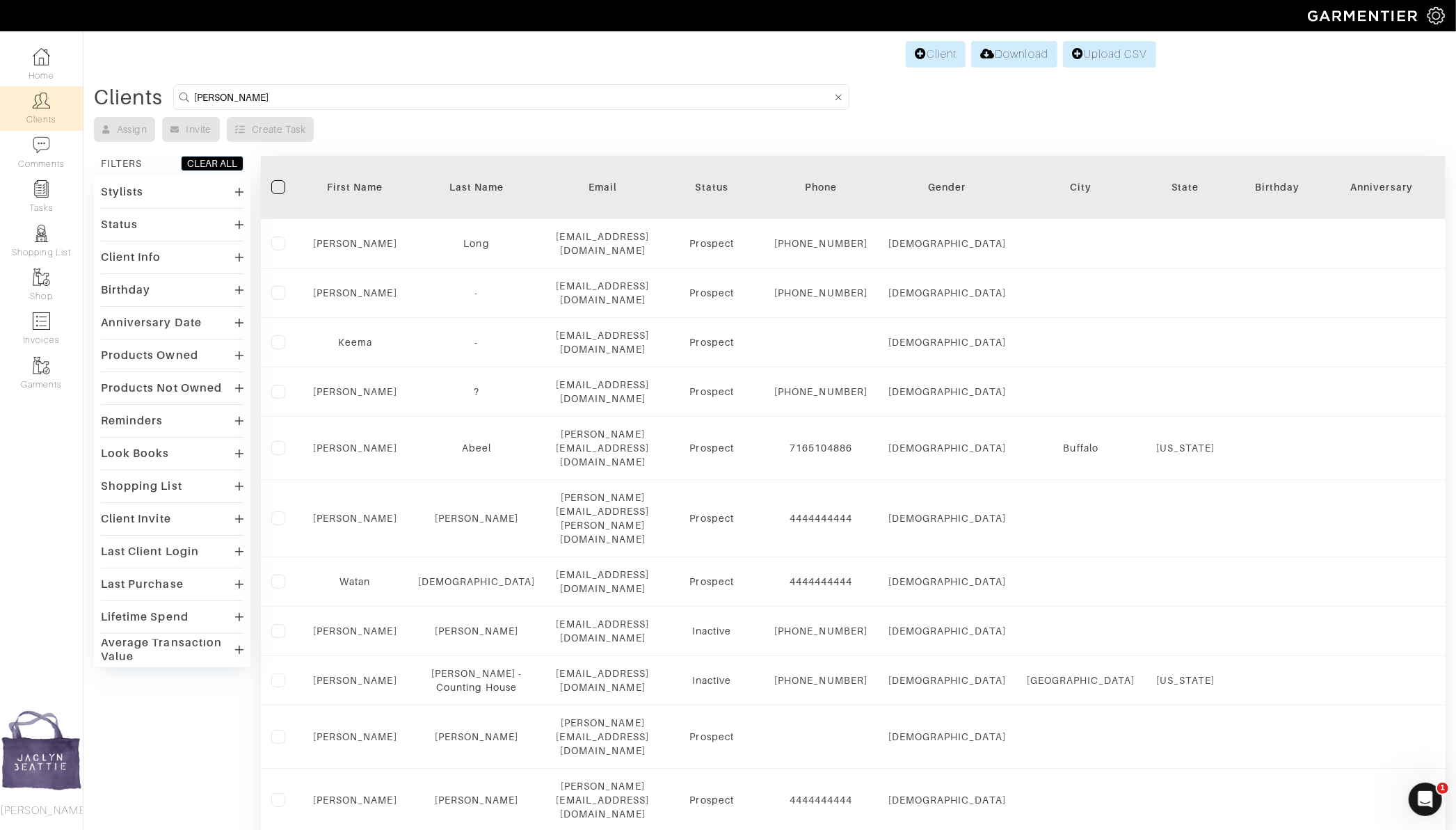
type input "niesen"
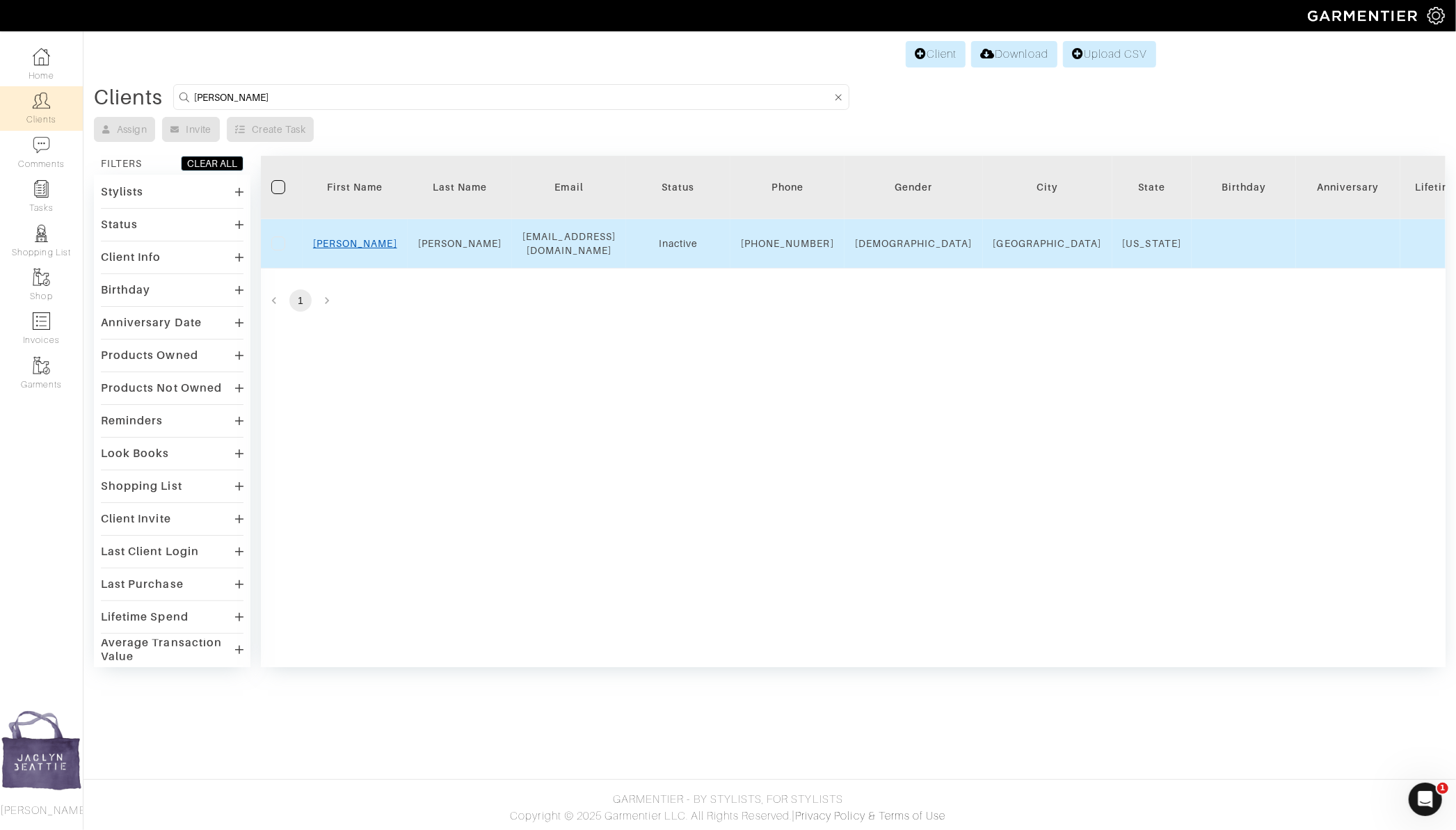
click at [372, 246] on link "Jennifer" at bounding box center [355, 243] width 84 height 11
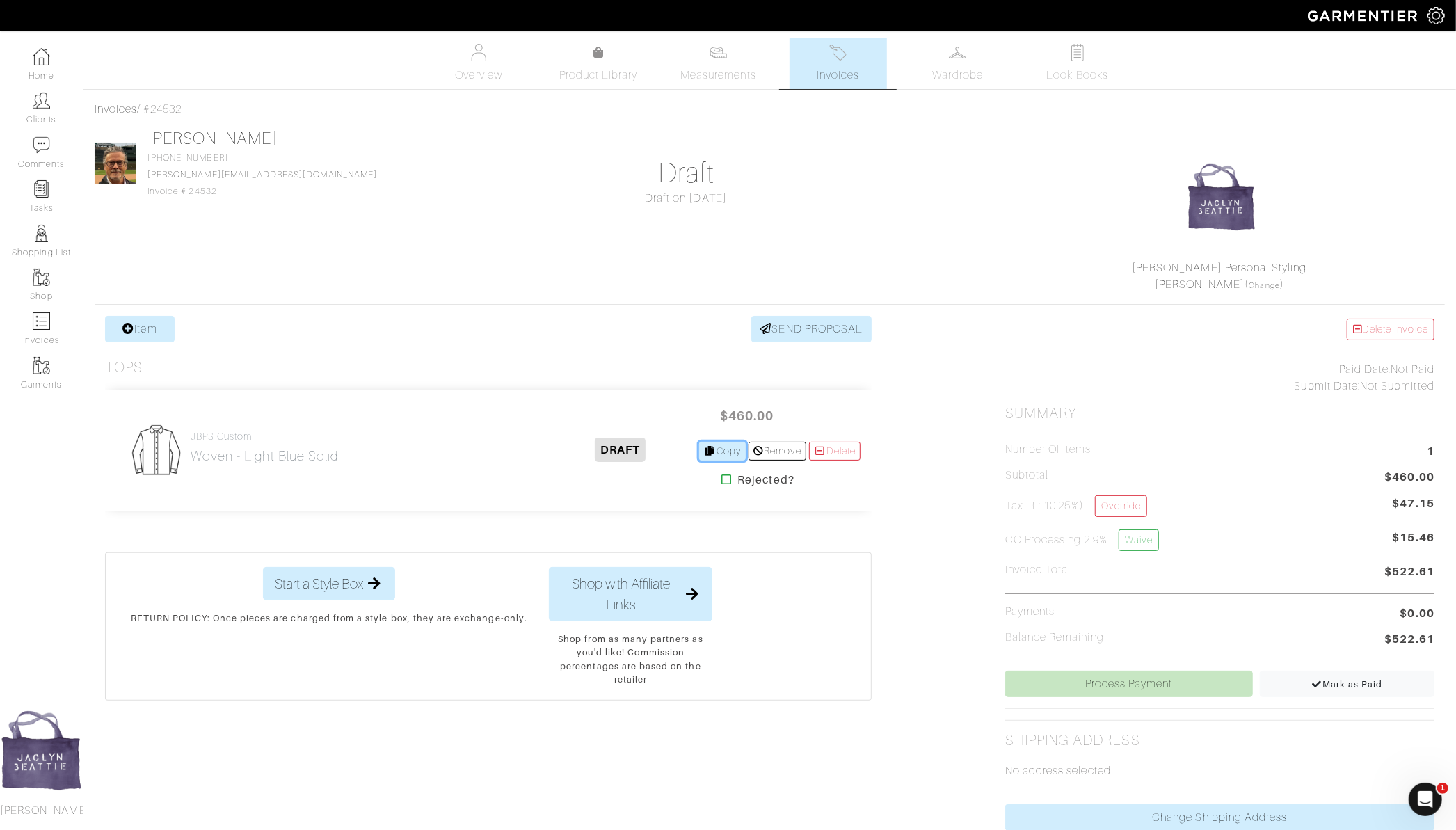
click at [724, 448] on link "Copy" at bounding box center [722, 451] width 47 height 19
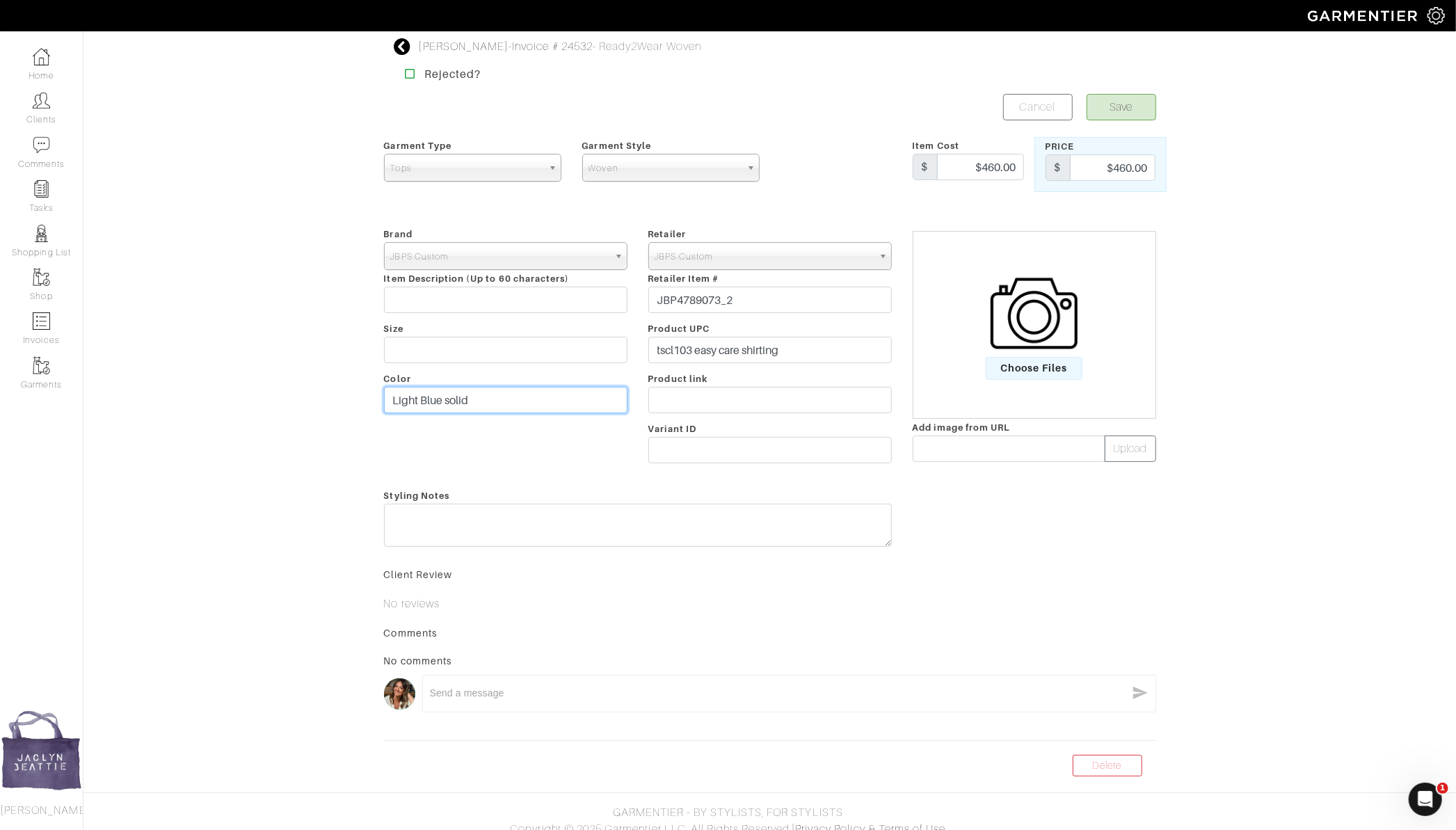
drag, startPoint x: 443, startPoint y: 402, endPoint x: 382, endPoint y: 399, distance: 61.1
click at [382, 399] on div "Brand - 032c 1017 ALYX 9SM 111SKIN 11 by Boris Bidjan Saberi 11 Honore 12 Store…" at bounding box center [505, 348] width 264 height 245
type input "White solid"
click at [692, 345] on input "tscl103 easy care shirting" at bounding box center [770, 350] width 243 height 26
type input "tscl104 easy care shirting"
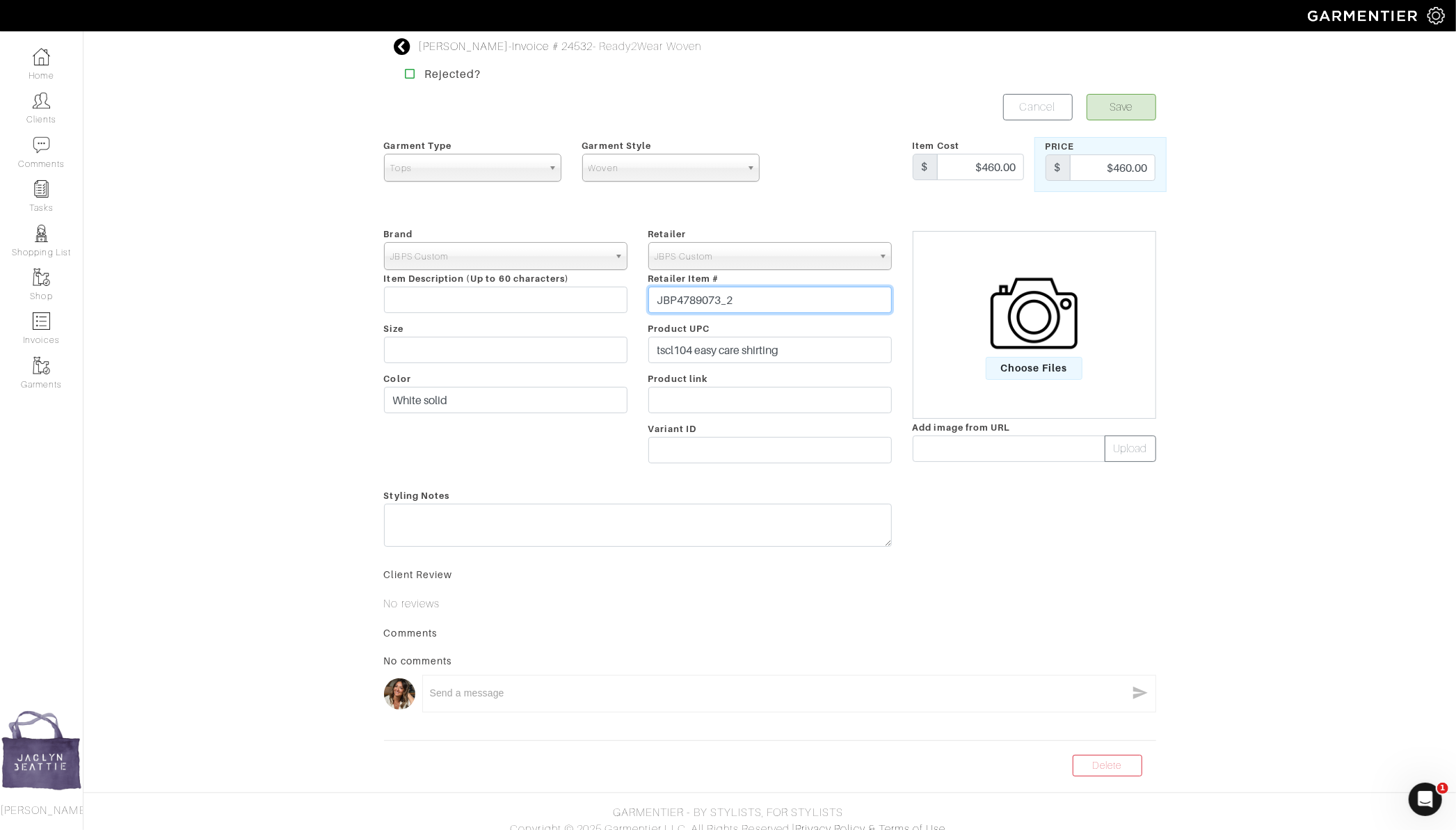
click at [742, 297] on input "JBP4789073_2" at bounding box center [770, 299] width 243 height 26
type input "JBP4789073_3"
click at [1131, 110] on button "Save" at bounding box center [1121, 107] width 69 height 26
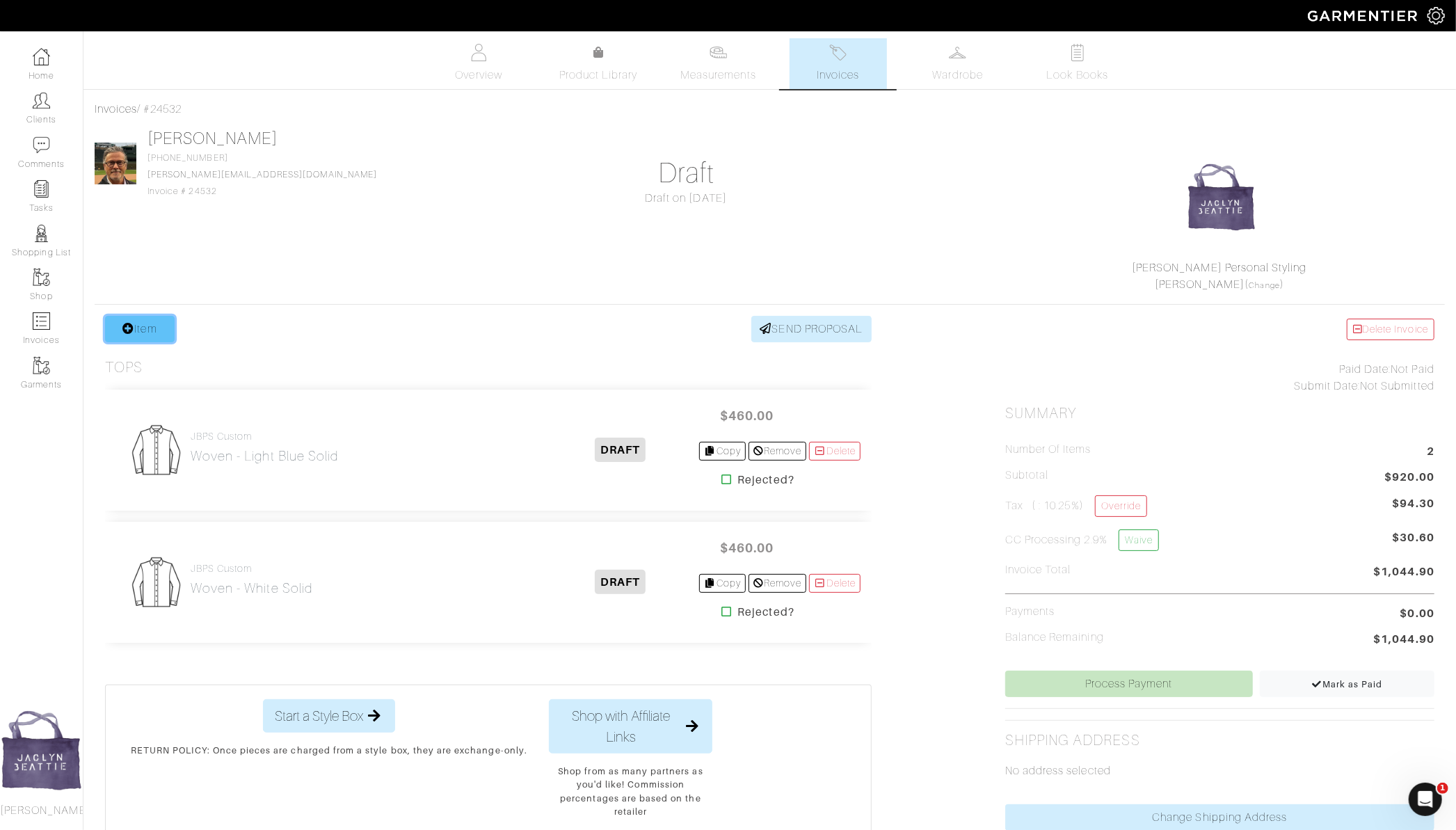
click at [164, 329] on link "Item" at bounding box center [139, 328] width 69 height 26
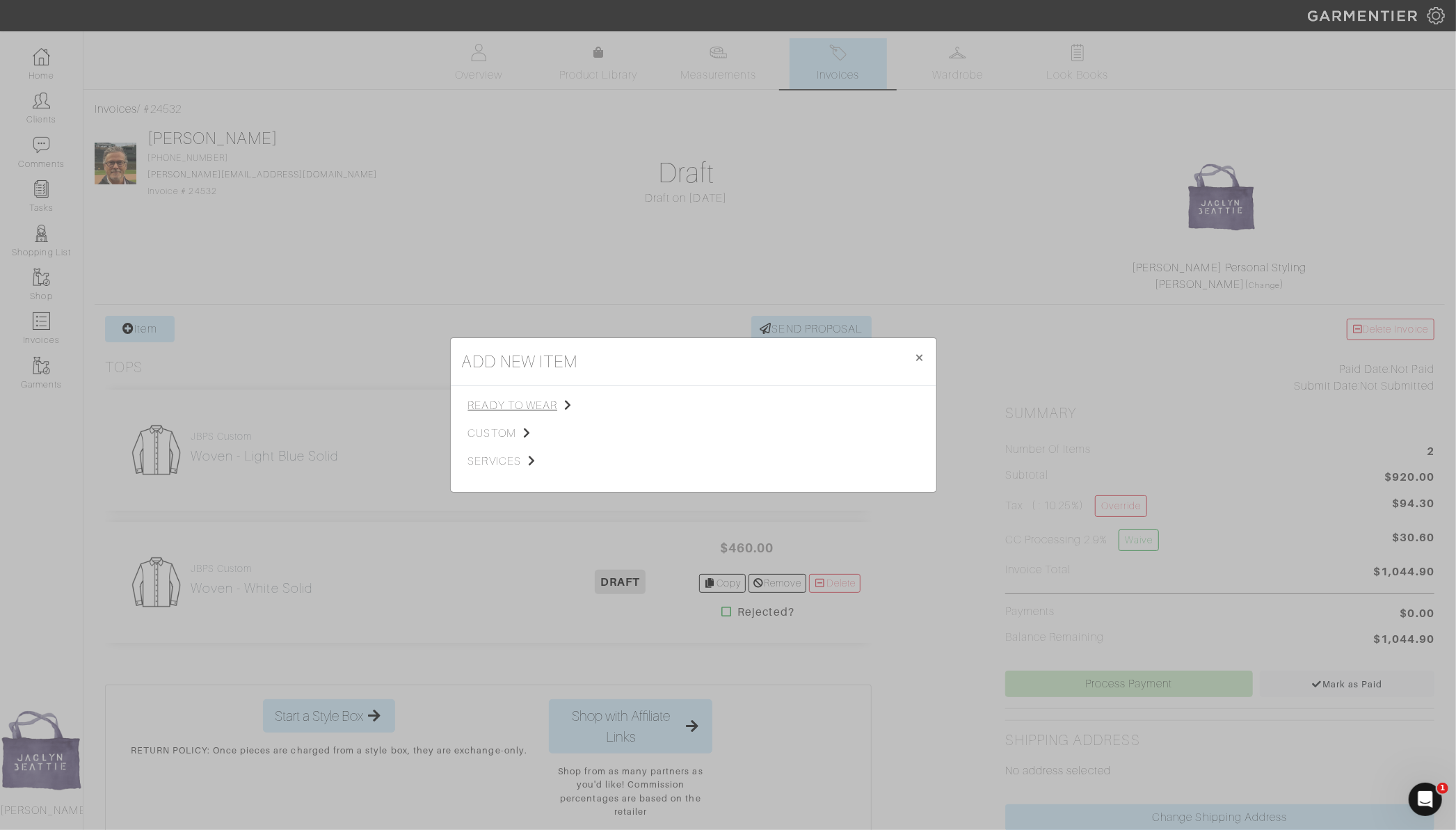
click at [511, 403] on span "ready to wear" at bounding box center [537, 405] width 139 height 17
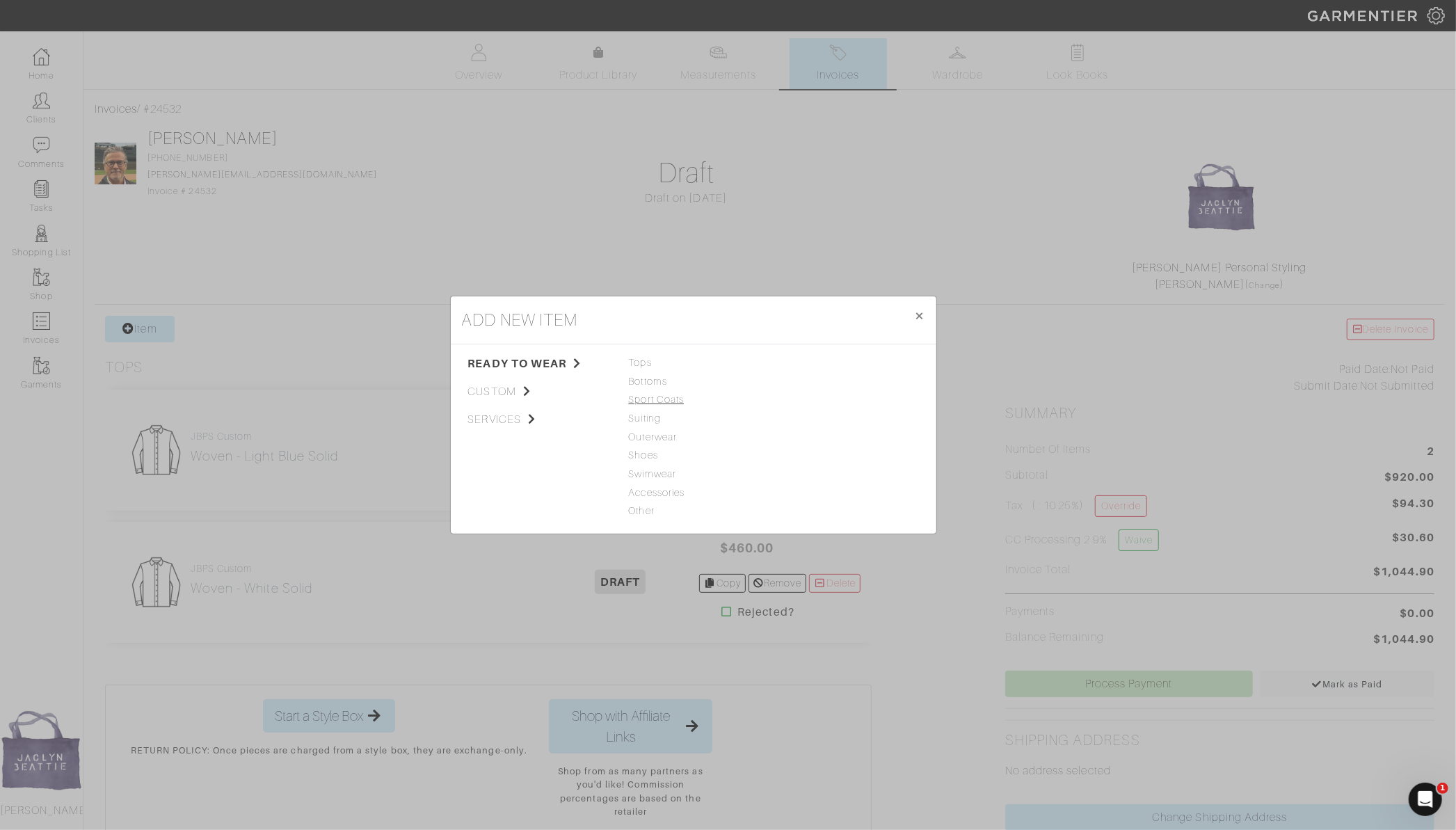
click at [657, 397] on span "Sport Coats" at bounding box center [693, 400] width 129 height 15
click at [789, 365] on link "Sport Coat" at bounding box center [804, 362] width 51 height 11
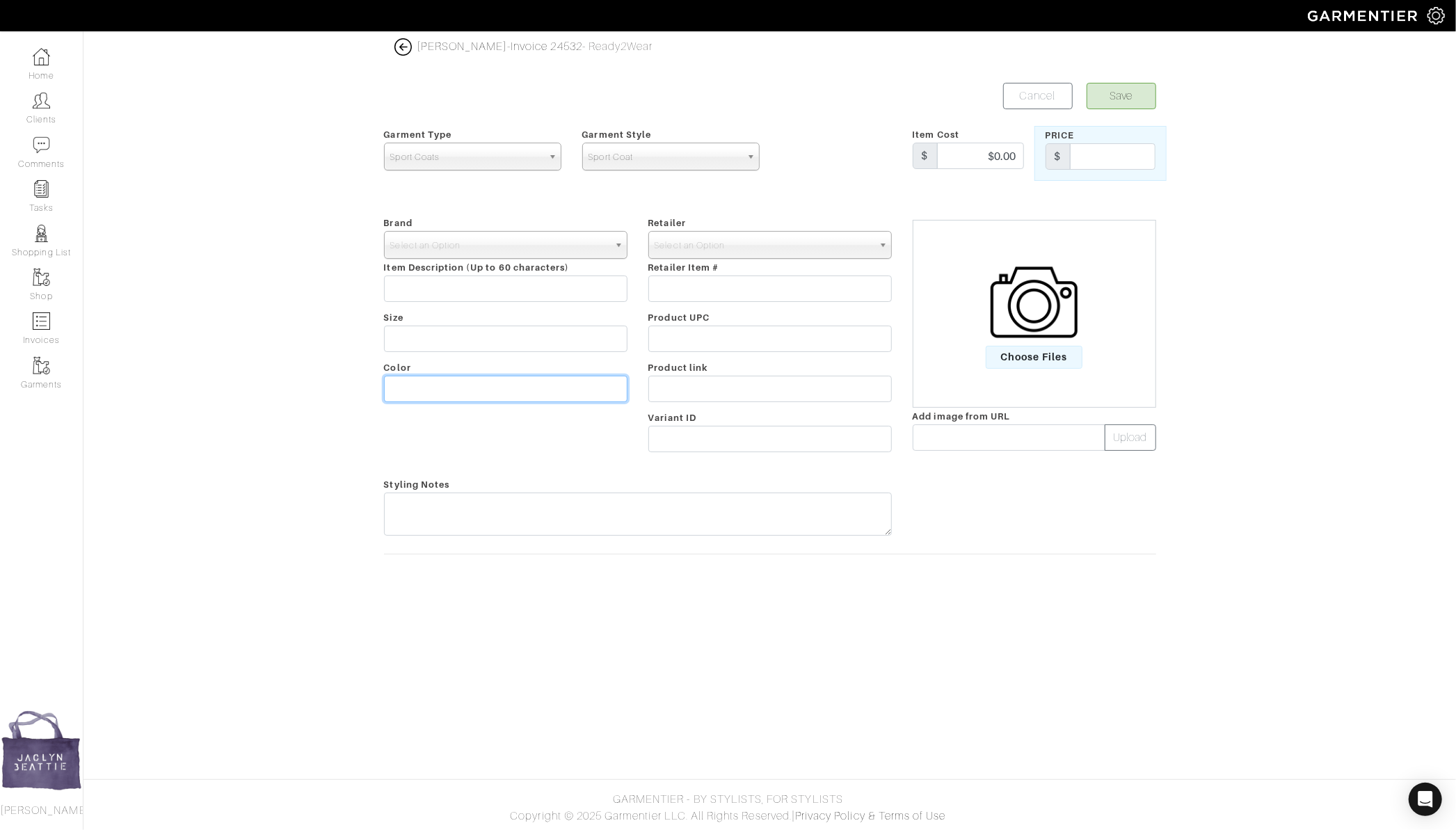
click at [404, 396] on input "text" at bounding box center [505, 388] width 243 height 26
type input "Green with blue window pane Bamboo"
click at [596, 241] on span "Select an Option" at bounding box center [499, 246] width 218 height 28
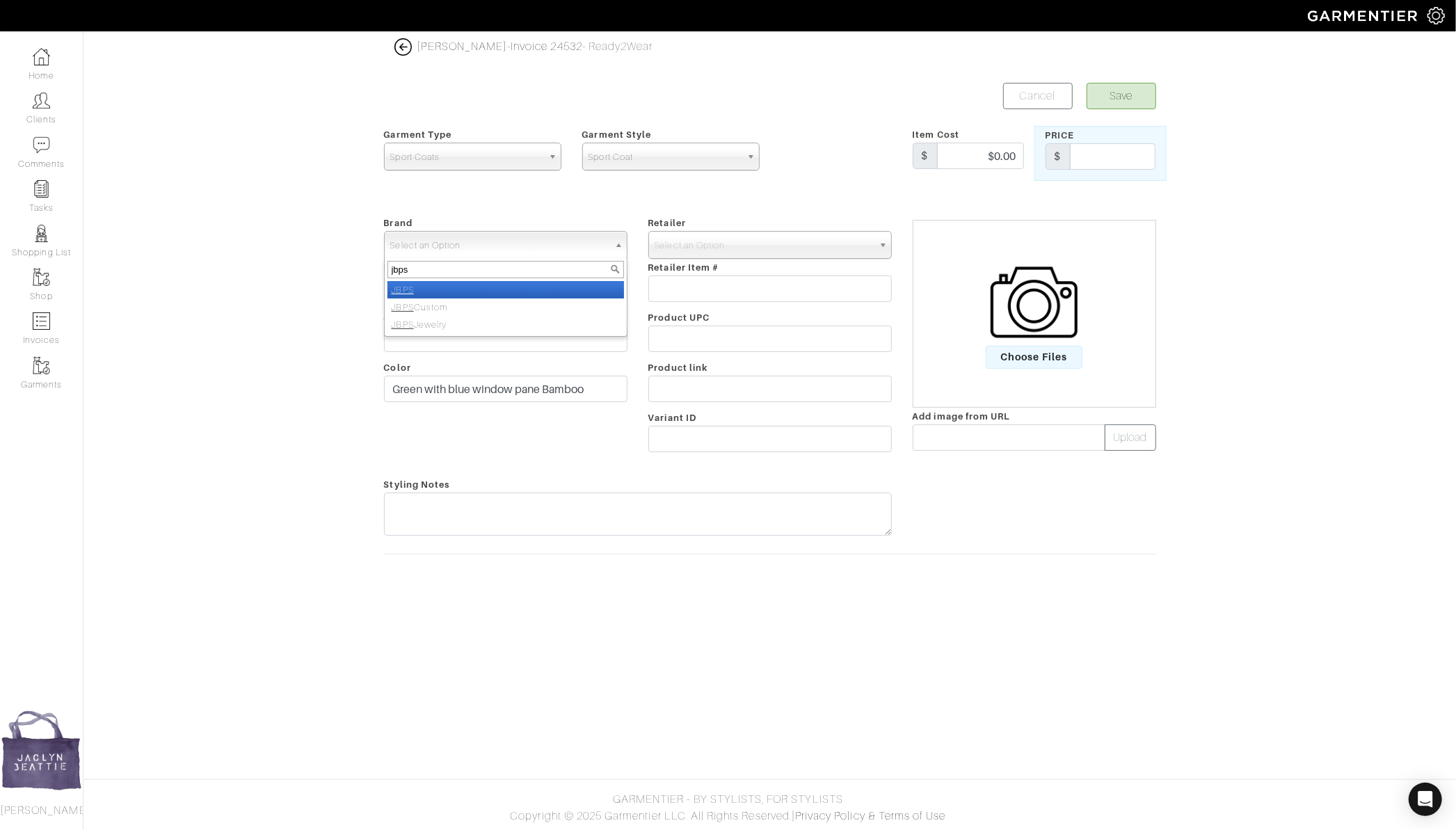
type input "jbps c"
select select "JBPS Custom"
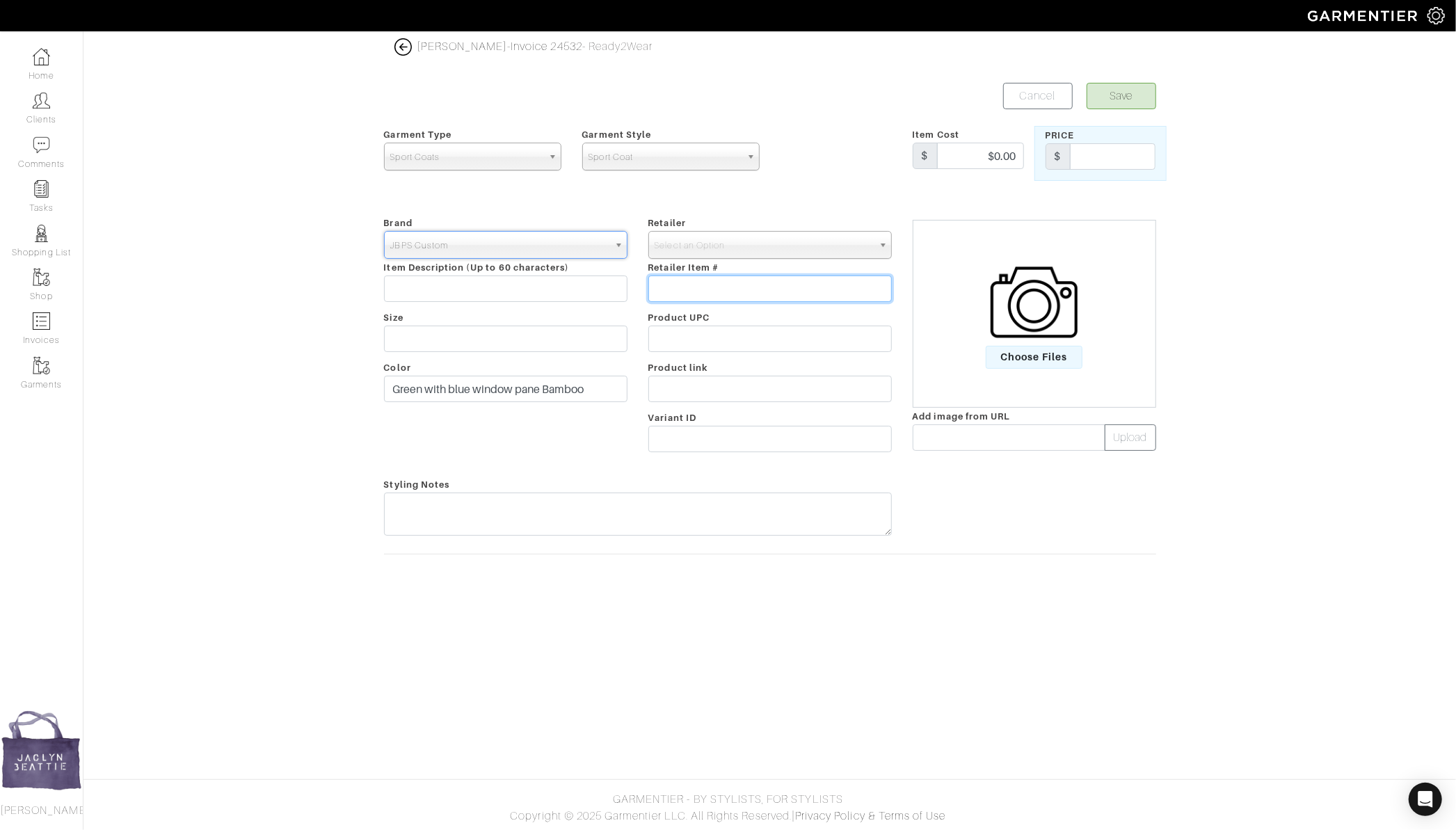
click at [790, 284] on input "text" at bounding box center [770, 288] width 243 height 26
click at [779, 243] on span "Select an Option" at bounding box center [763, 246] width 218 height 28
type input "jbps c"
select select "6484"
click at [1086, 82] on button "Save" at bounding box center [1121, 95] width 69 height 26
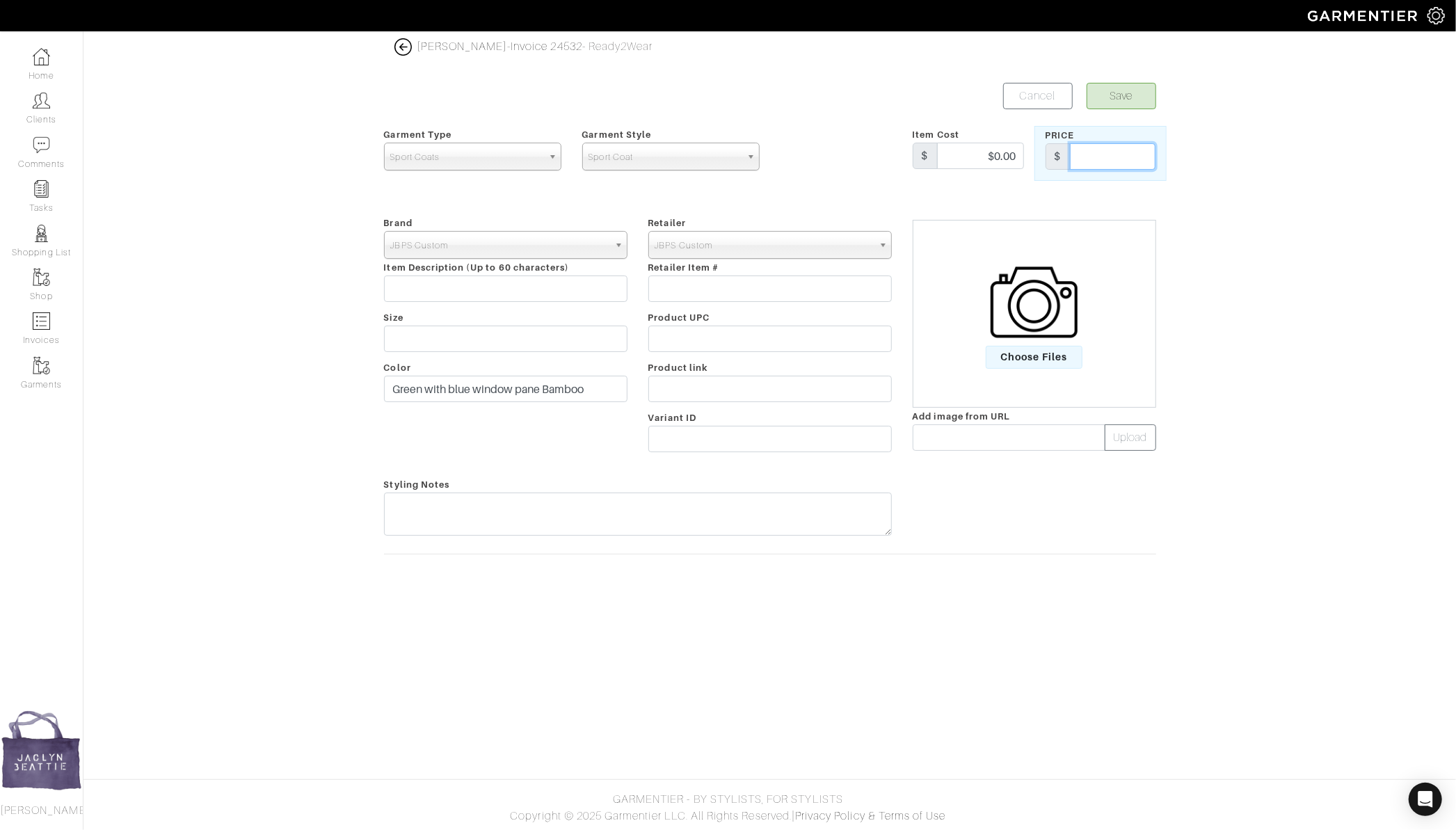
click at [1134, 148] on input "text" at bounding box center [1112, 156] width 85 height 26
type input "2100"
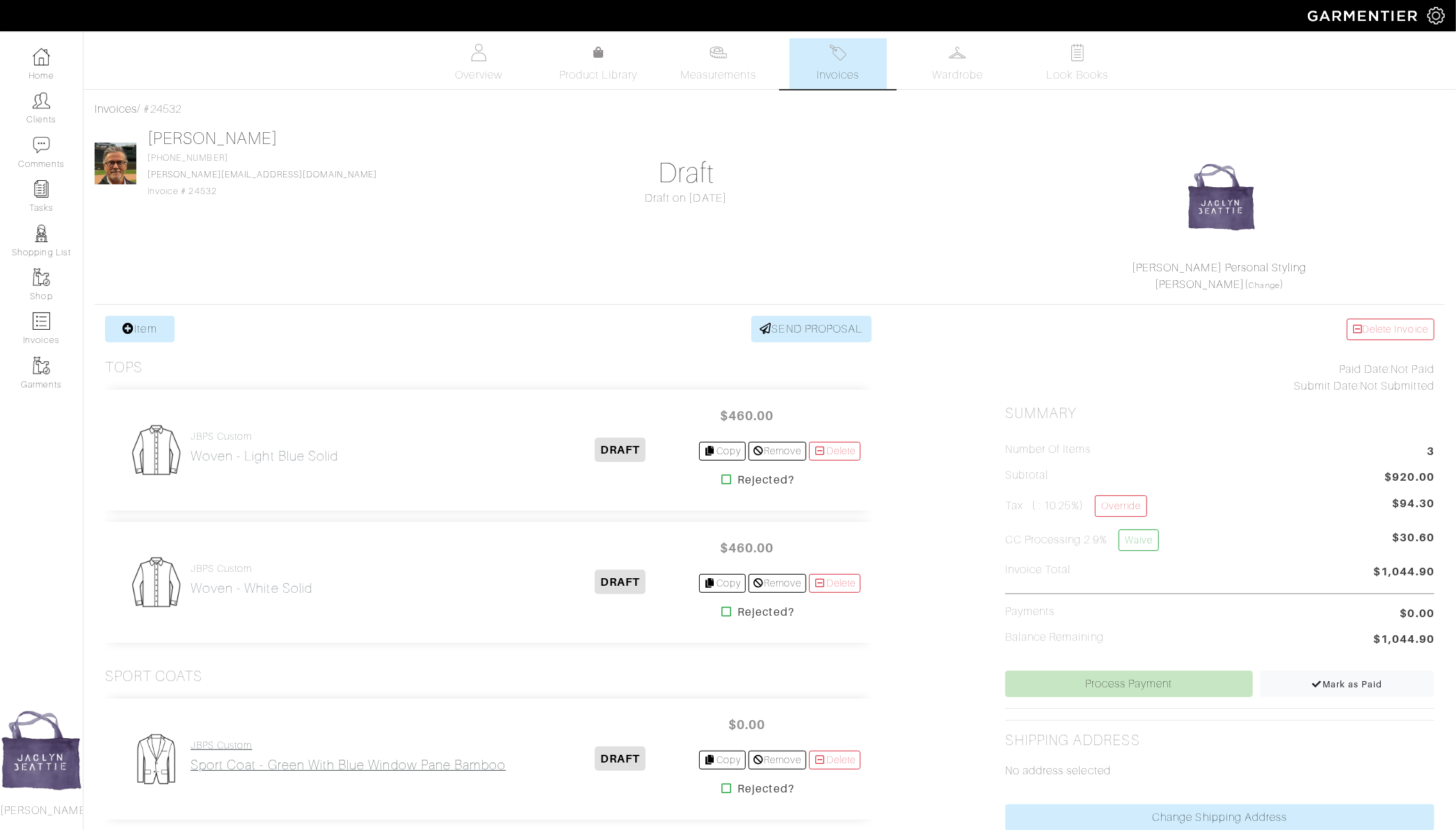
click at [353, 750] on link "JBPS Custom Sport Coat - Green with blue window pane Bamboo" at bounding box center [348, 756] width 315 height 34
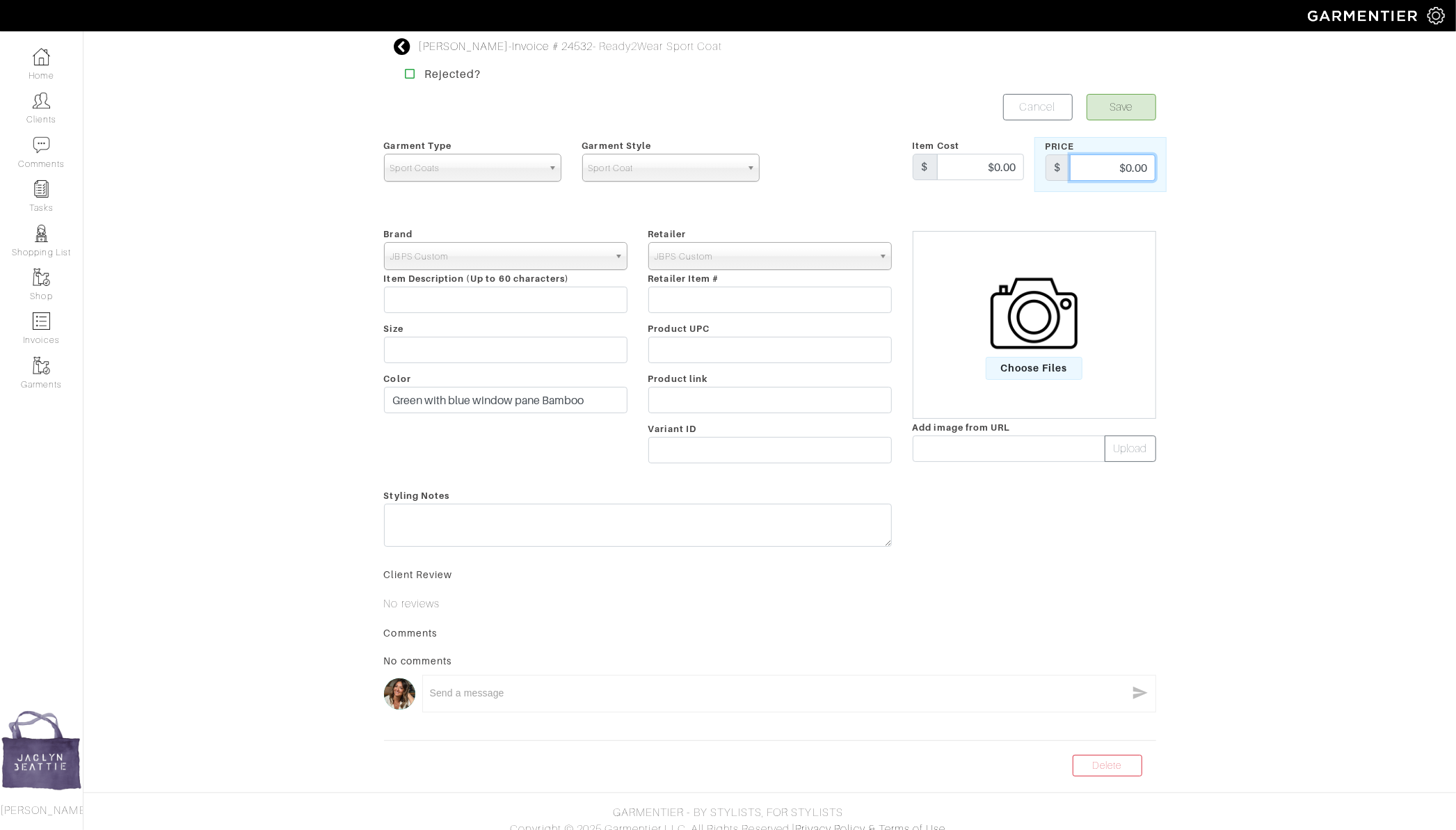
click at [1095, 159] on input "$0.00" at bounding box center [1112, 167] width 85 height 26
type input "2100"
click at [1204, 221] on div "[PERSON_NAME] - Invoice # 24532 - Ready2Wear Sport Coat Rejected? Save Cancel G…" at bounding box center [728, 407] width 1456 height 738
click at [1118, 112] on button "Save" at bounding box center [1121, 107] width 69 height 26
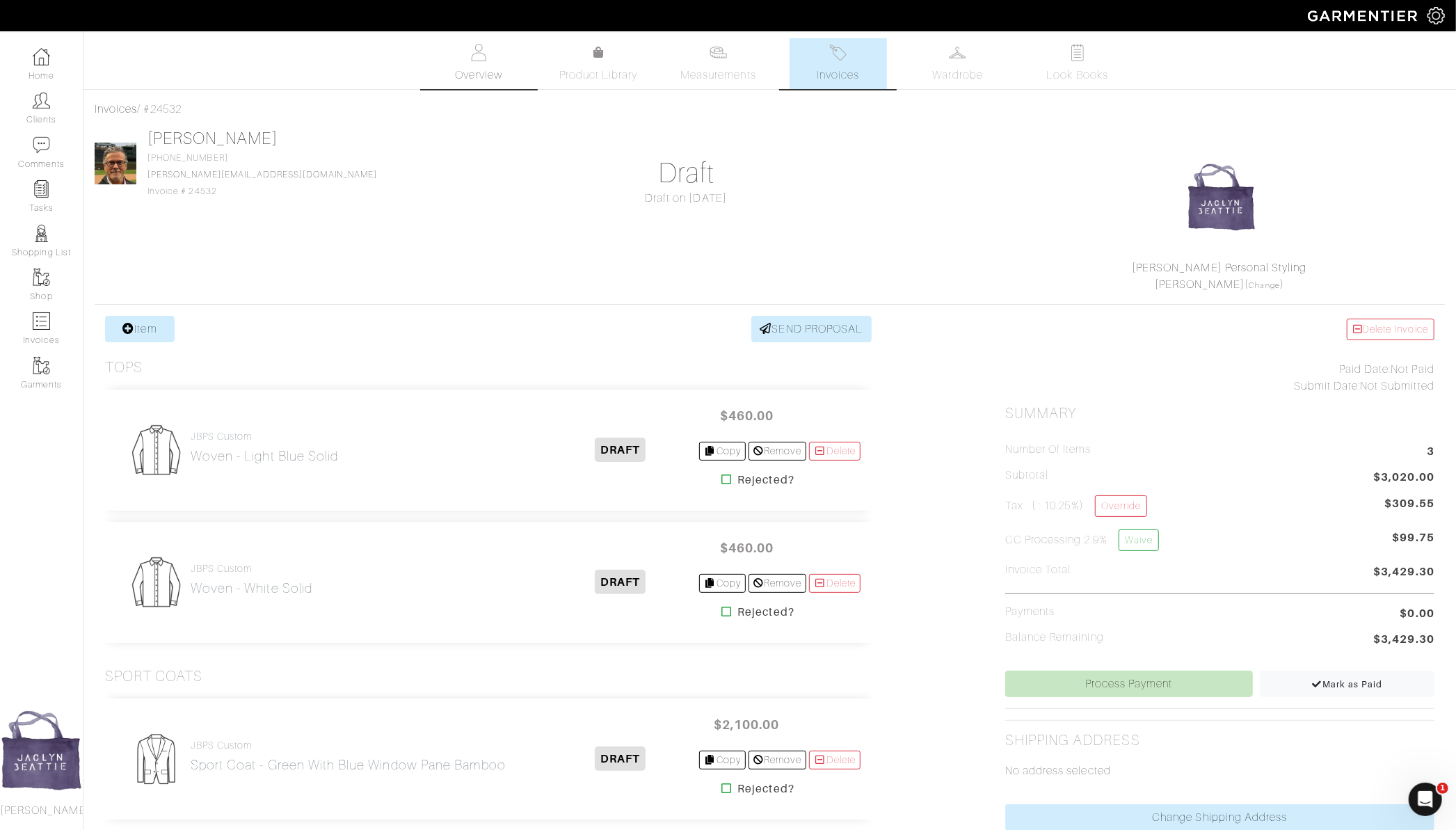
click at [493, 77] on span "Overview" at bounding box center [478, 75] width 47 height 17
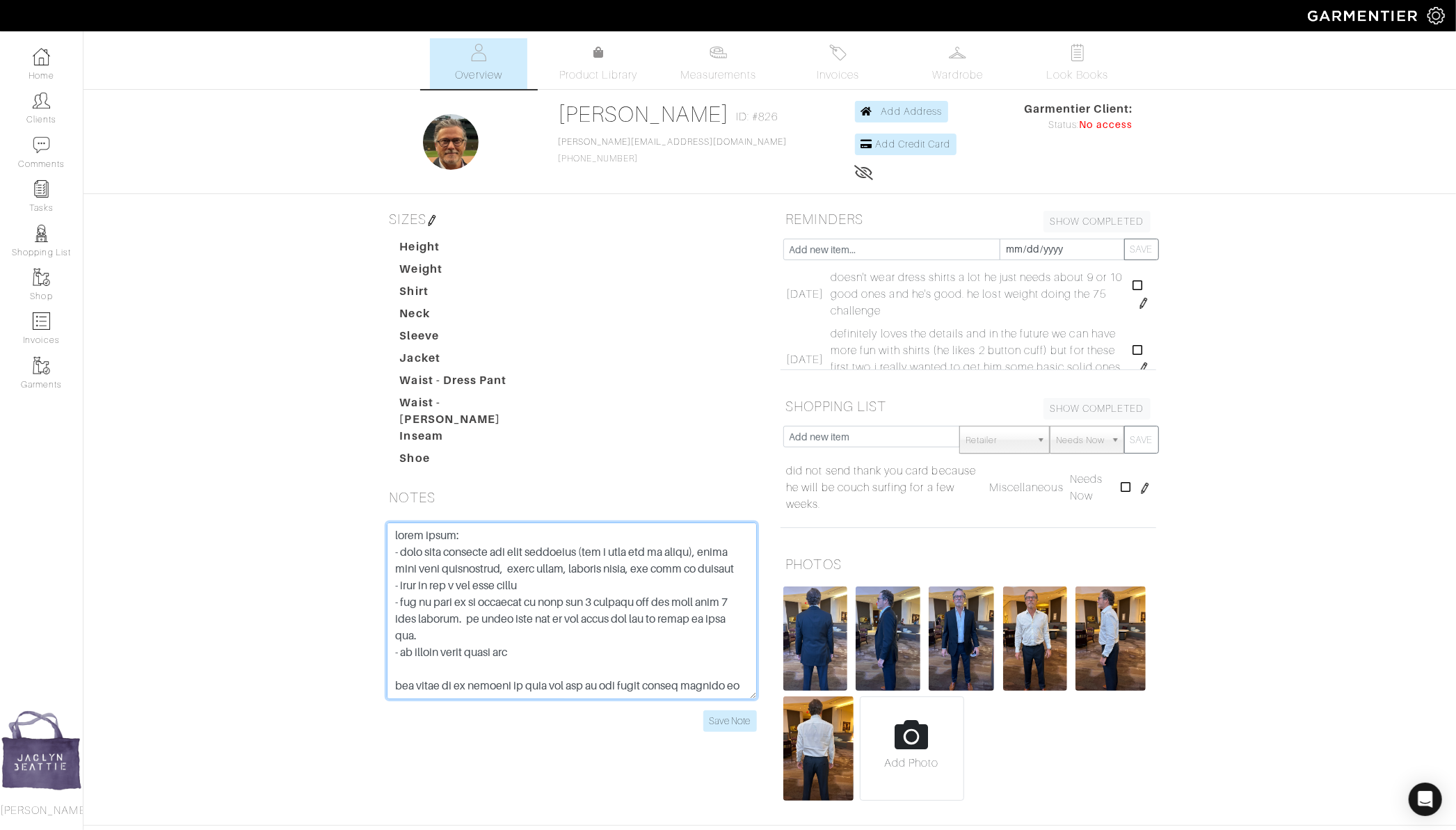
click at [396, 522] on textarea at bounding box center [571, 610] width 370 height 177
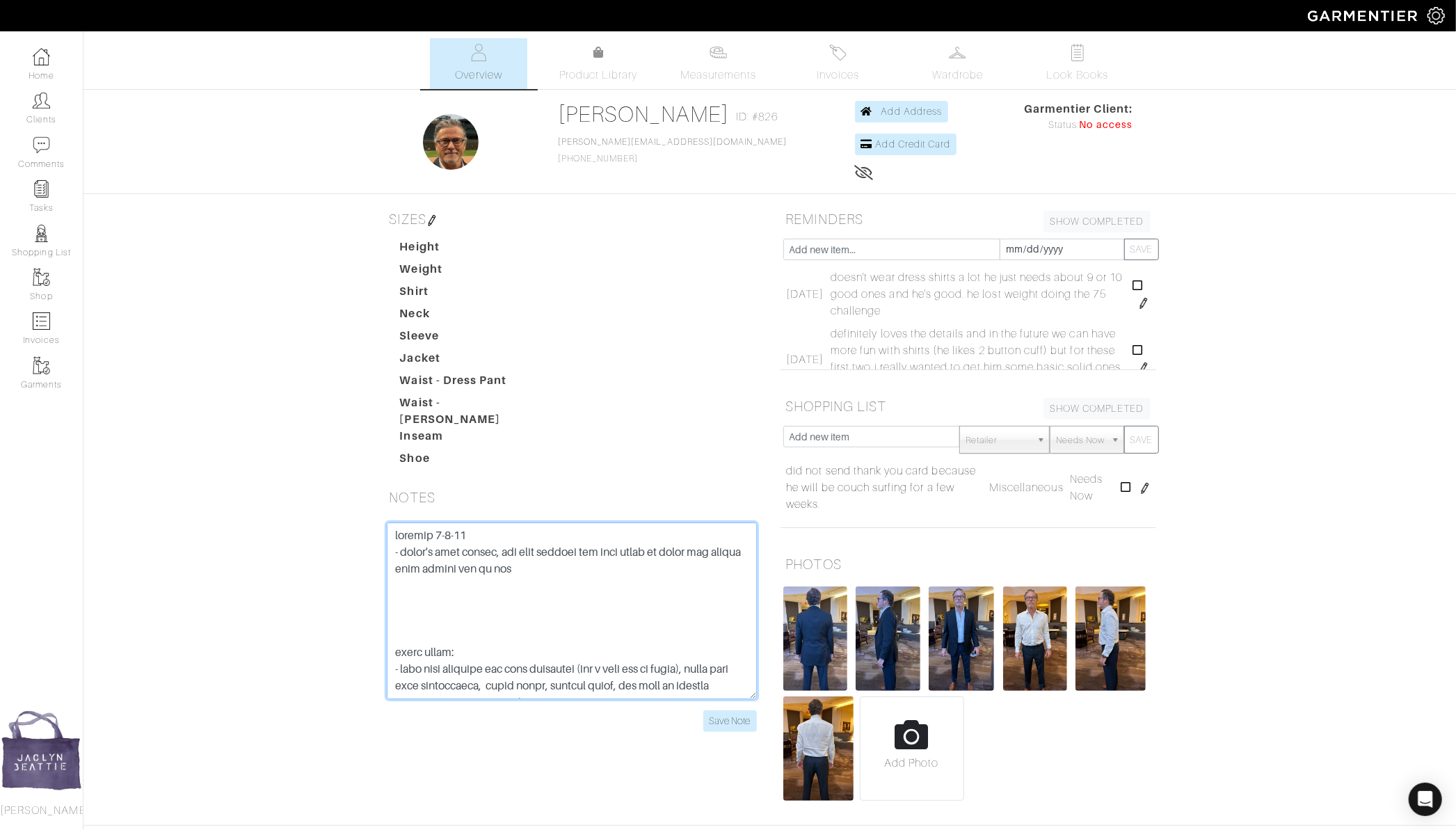
click at [431, 576] on textarea at bounding box center [571, 610] width 370 height 177
type textarea "meeting 9-8-25 - doesn't wear slacks, but does jackets and tech pants or jeans …"
click at [735, 710] on input "Save Note" at bounding box center [729, 721] width 53 height 22
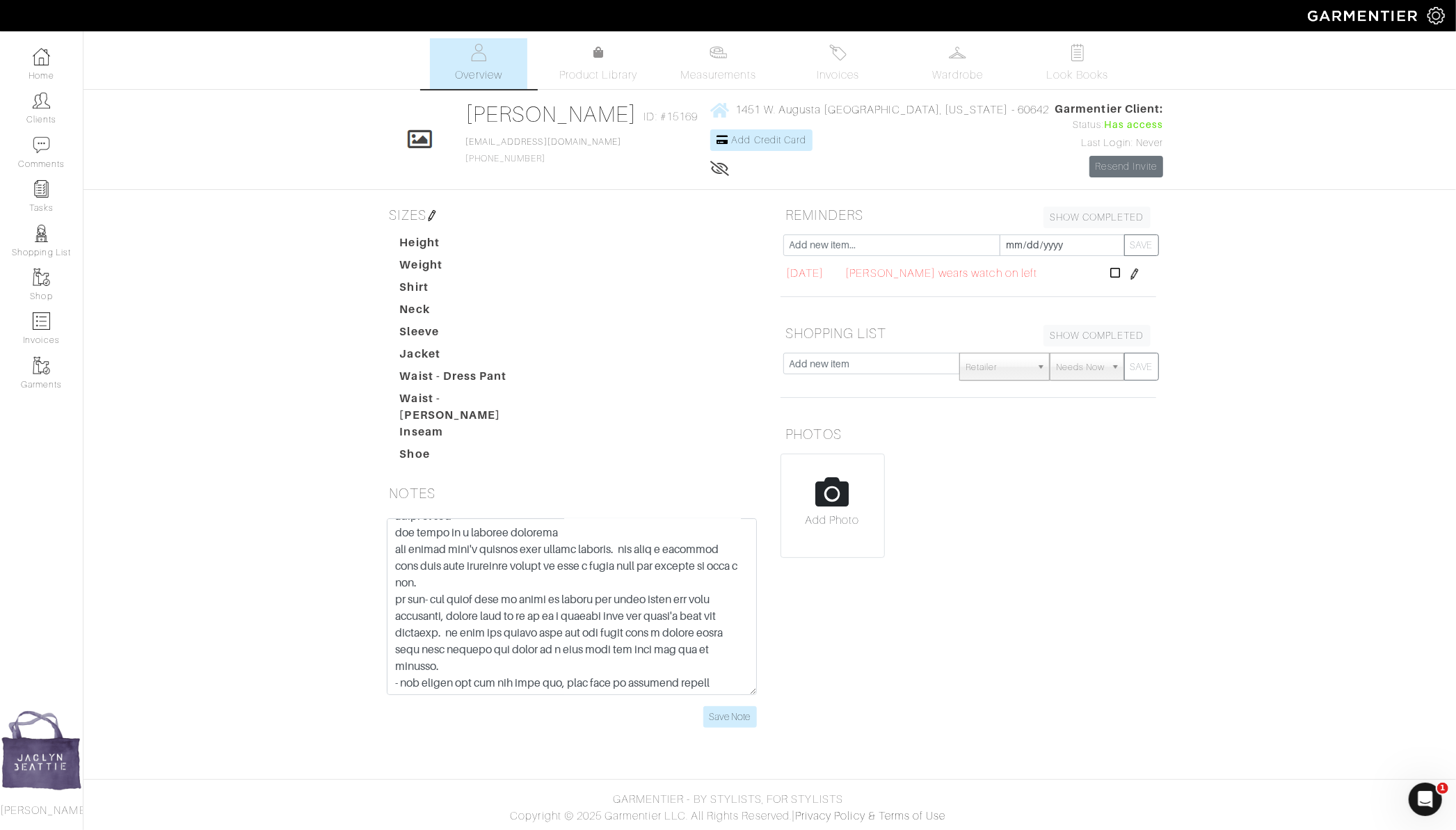
scroll to position [37, 0]
click at [823, 272] on span "[DATE]" at bounding box center [805, 273] width 37 height 17
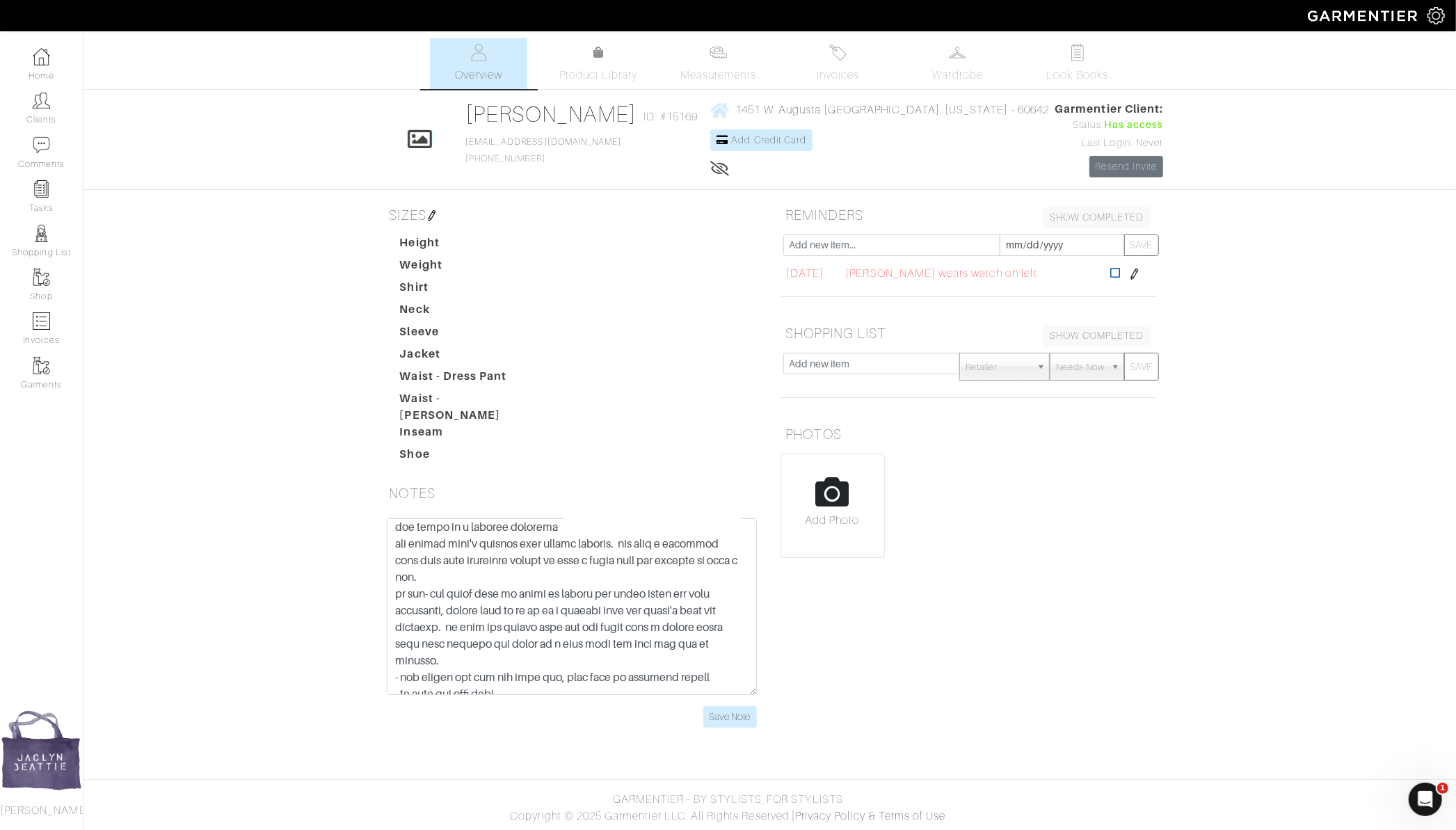
click at [1110, 269] on icon at bounding box center [1114, 272] width 10 height 11
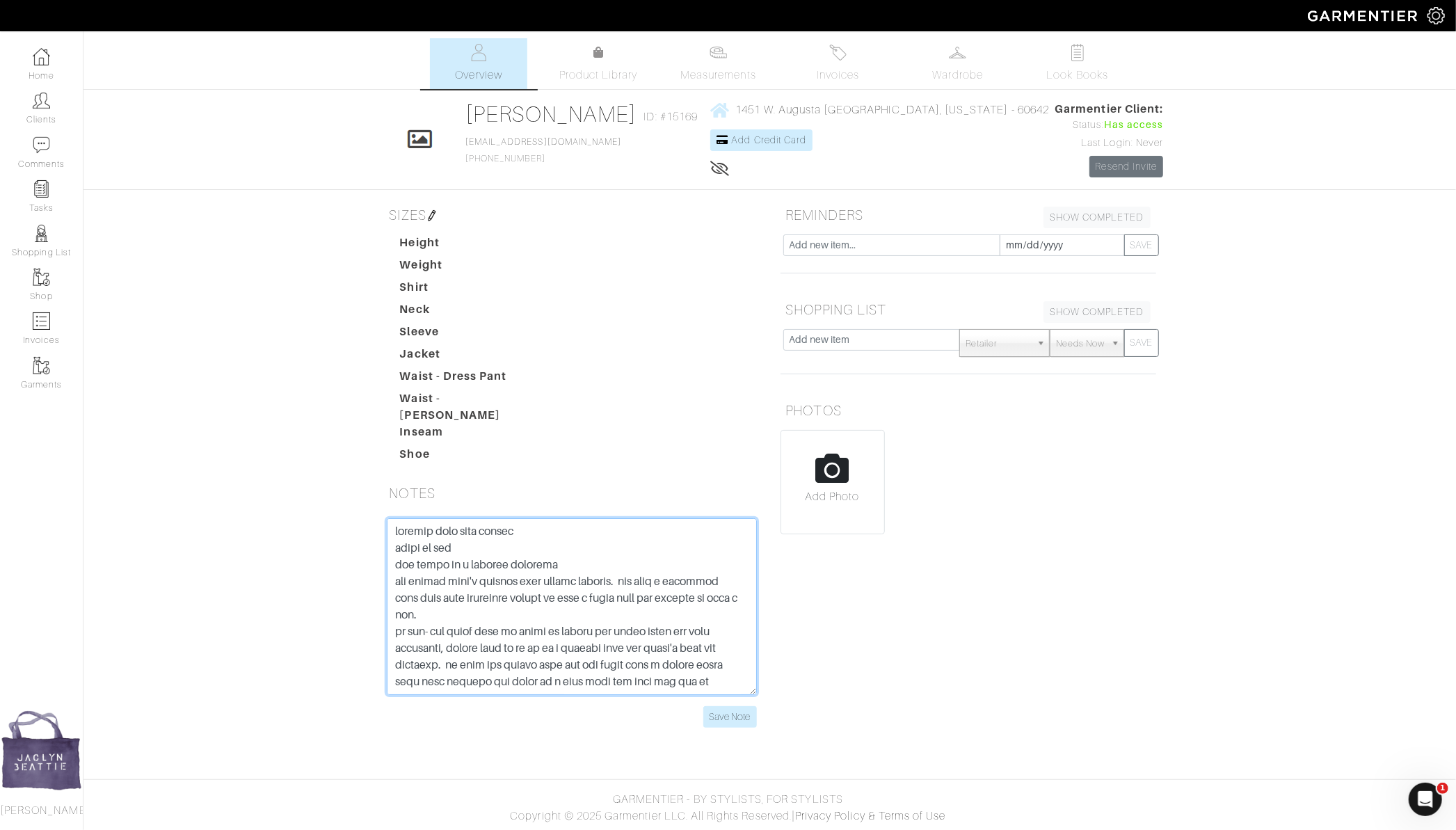
click at [394, 524] on textarea at bounding box center [571, 606] width 370 height 177
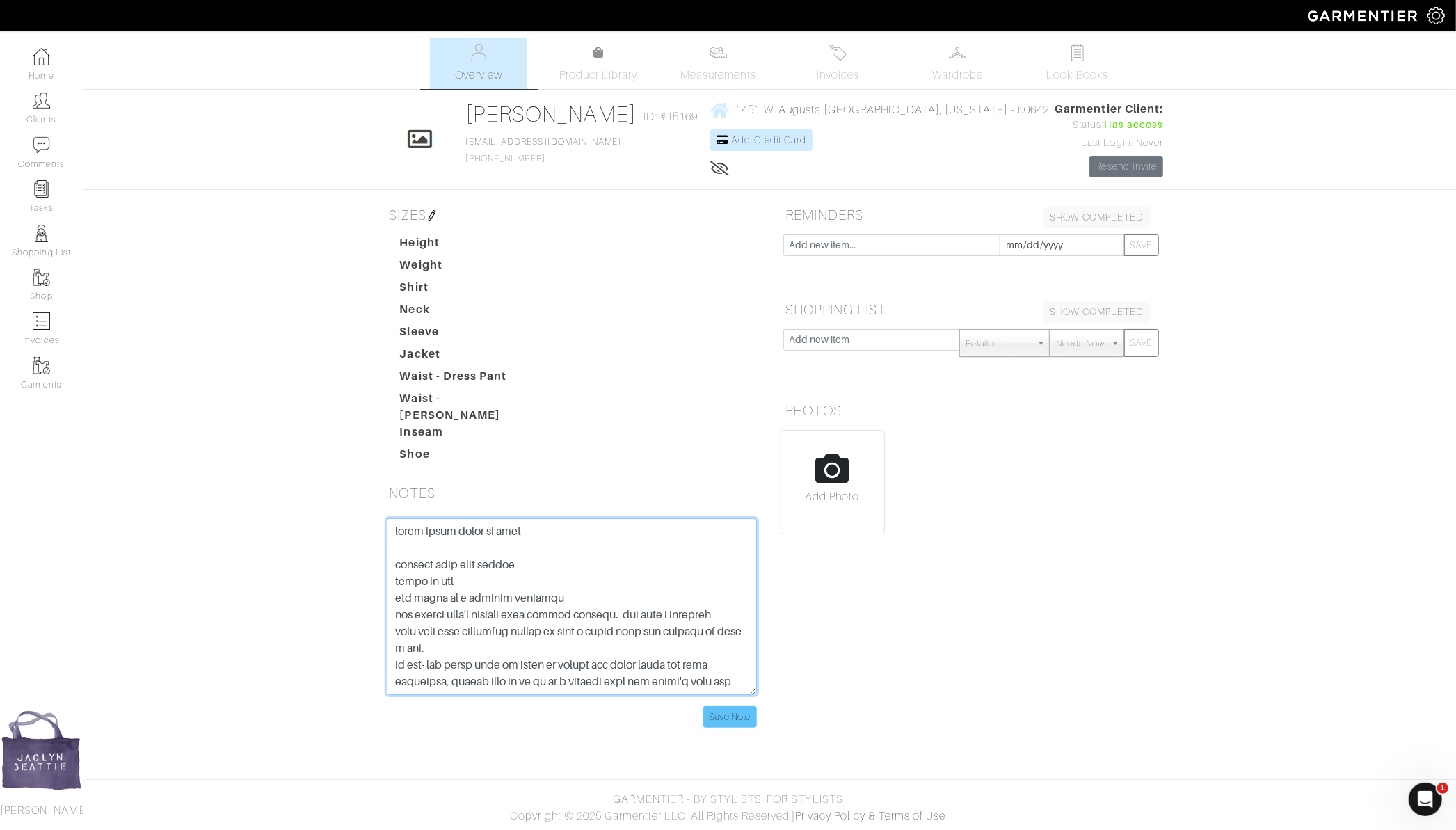
type textarea "erick wears watch on left eloping more than likely elias is son her dress is a …"
click at [739, 707] on input "Save Note" at bounding box center [729, 716] width 53 height 22
click at [727, 707] on input "Save Note" at bounding box center [729, 716] width 53 height 22
click at [733, 709] on input "Save Note" at bounding box center [729, 716] width 53 height 22
click at [825, 493] on input "file" at bounding box center [833, 488] width 103 height 114
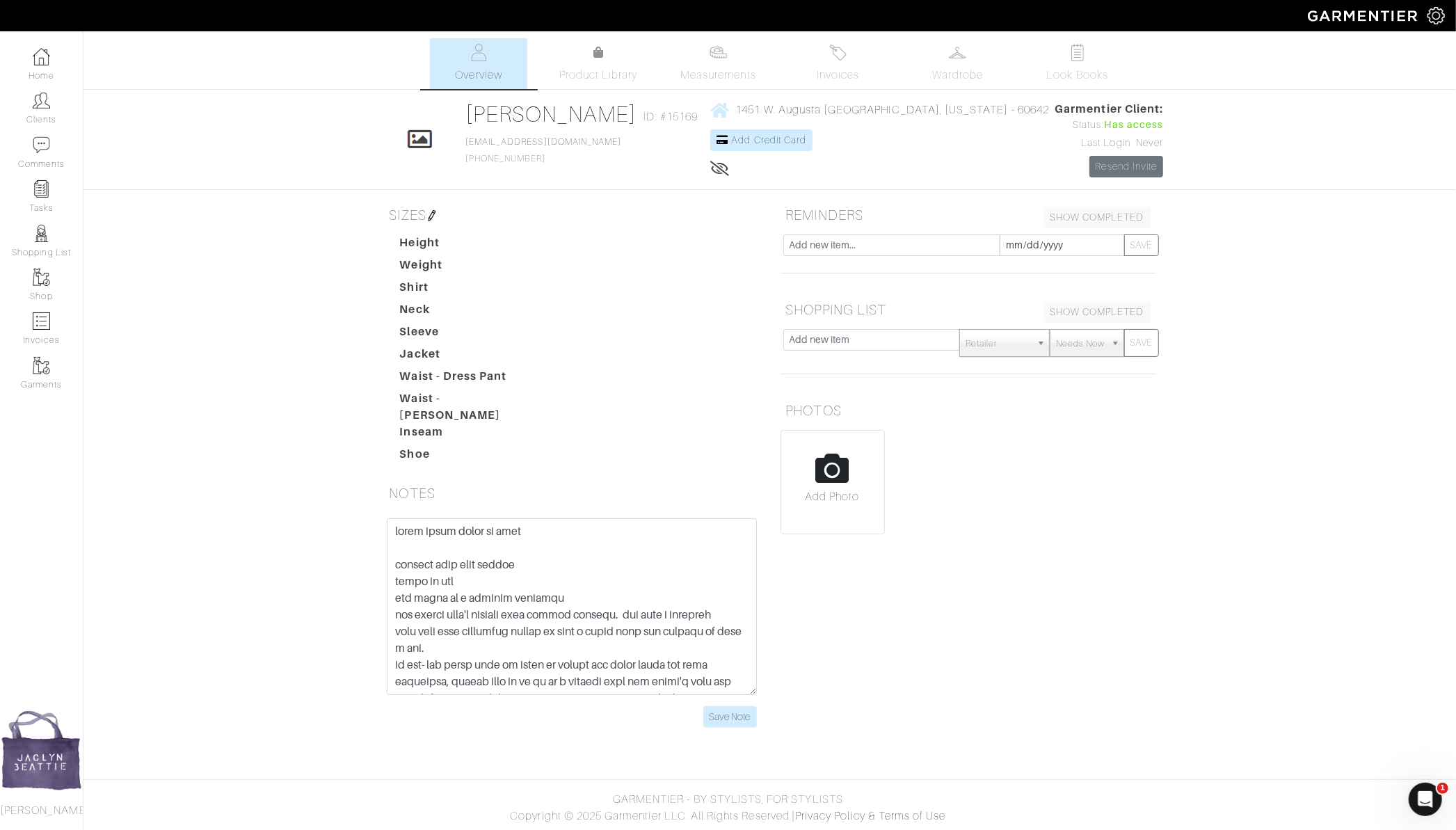
type input "C:\fakepath\Screenshot 2025-09-09 at 11.35.15 AM.png"
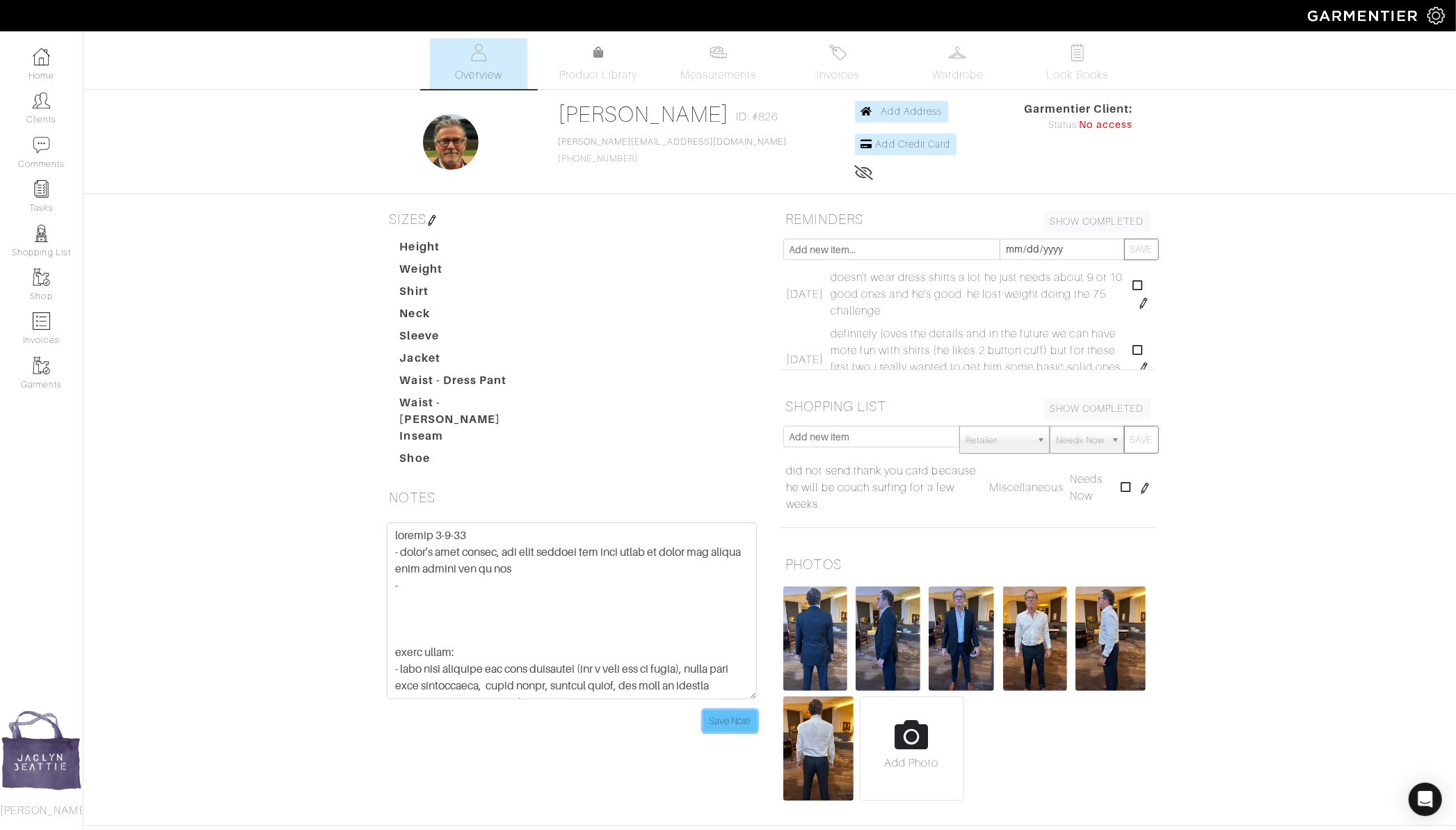
click at [733, 710] on input "Save Note" at bounding box center [729, 721] width 53 height 22
click at [732, 711] on input "Save Note" at bounding box center [729, 721] width 53 height 22
